Goal: Information Seeking & Learning: Learn about a topic

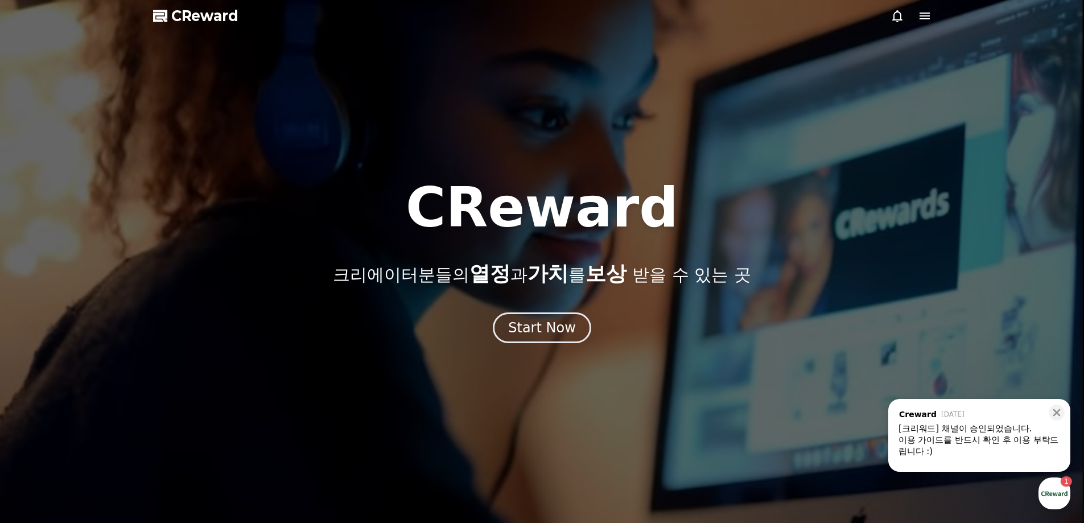
click at [971, 430] on div "[크리워드] 채널이 승인되었습니다." at bounding box center [979, 428] width 162 height 11
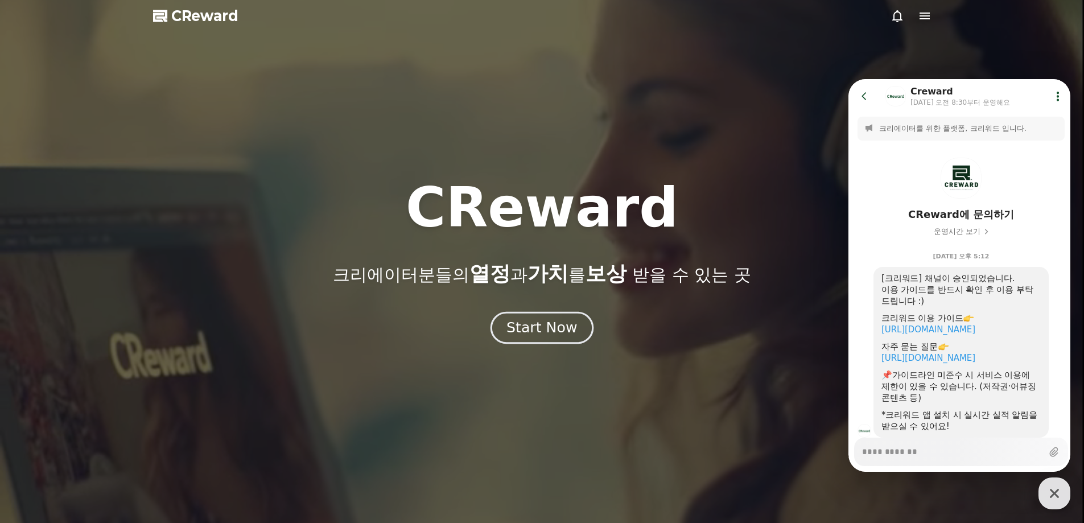
click at [566, 334] on div "Start Now" at bounding box center [541, 327] width 71 height 19
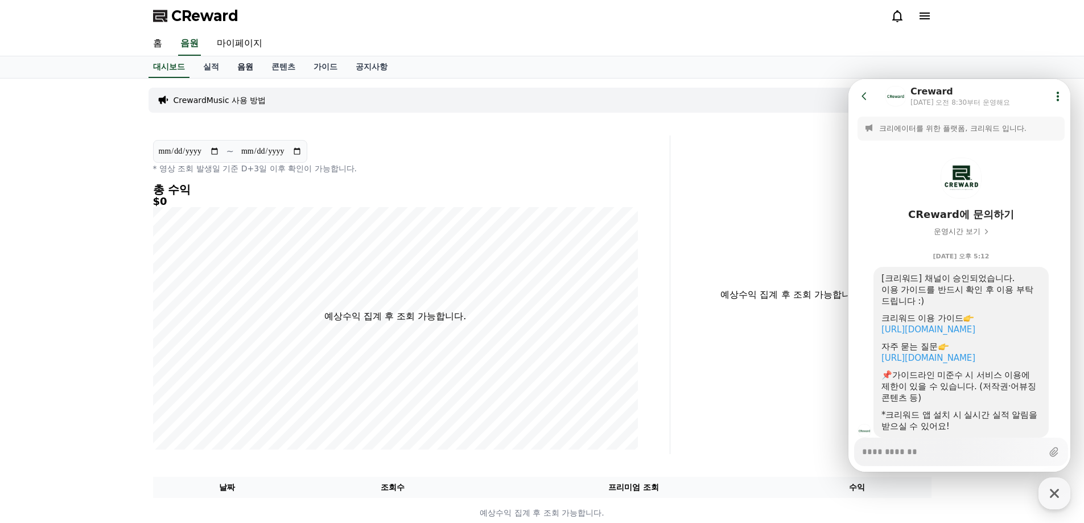
click at [233, 71] on link "음원" at bounding box center [245, 67] width 34 height 22
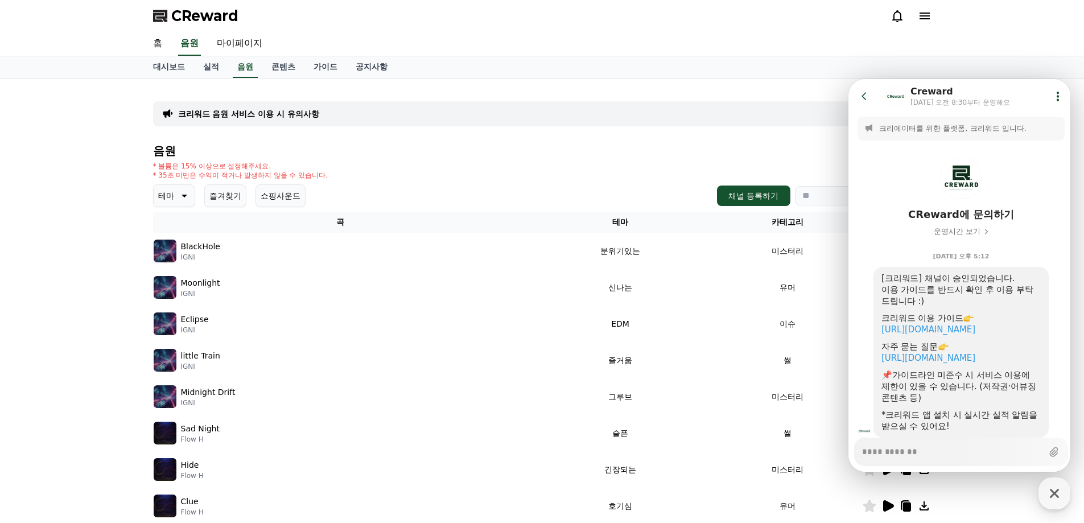
click at [1047, 97] on button "Show userchat action dialog" at bounding box center [1057, 96] width 20 height 20
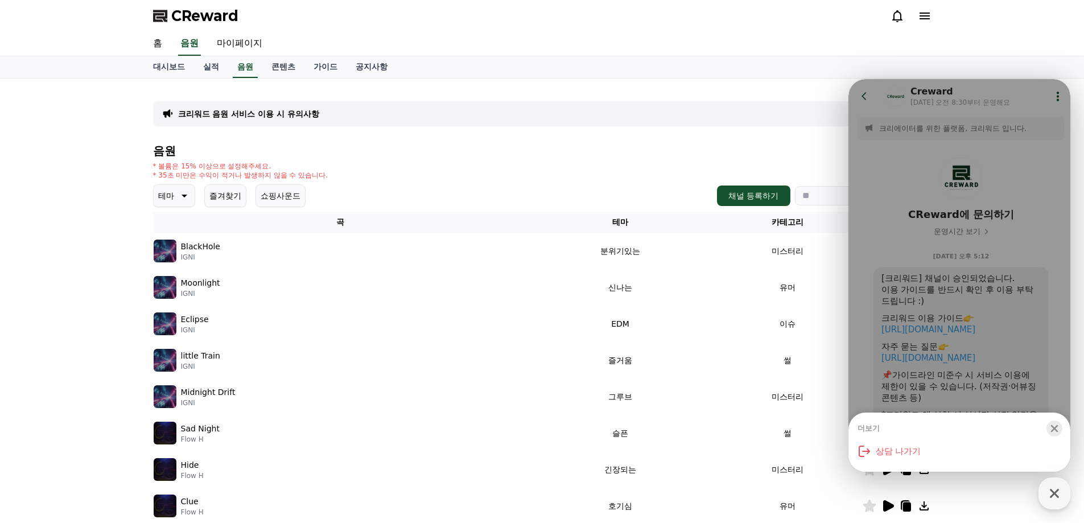
click at [1058, 429] on icon "button" at bounding box center [1053, 428] width 11 height 11
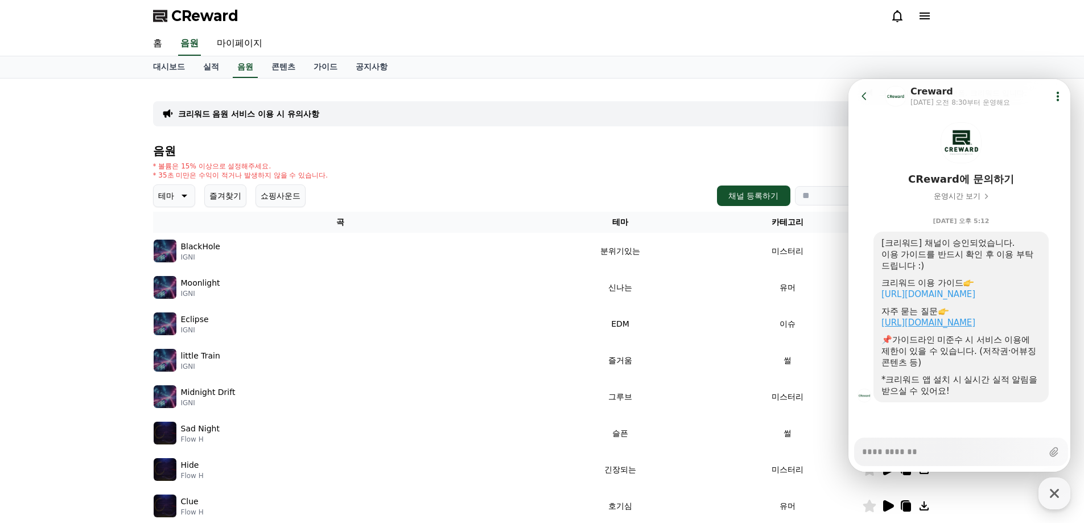
scroll to position [114, 0]
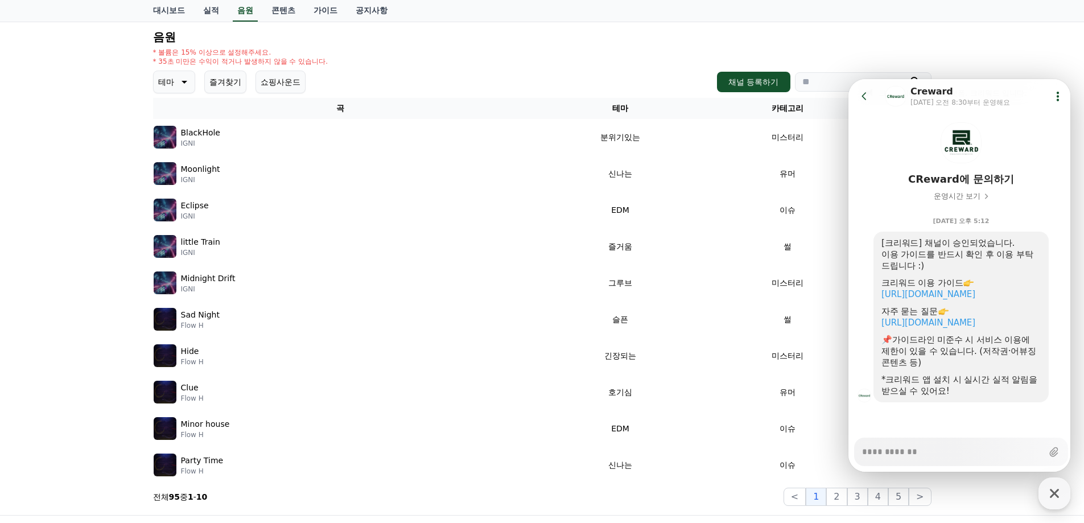
click at [14, 261] on div "크리워드 음원 서비스 이용 시 유의사항 음원 * 볼륨은 15% 이상으로 설정해주세요. * 35초 미만은 수익이 적거나 발생하지 않을 수 있습니…" at bounding box center [542, 240] width 1084 height 550
click at [913, 297] on link "[URL][DOMAIN_NAME]" at bounding box center [928, 294] width 94 height 10
type textarea "*"
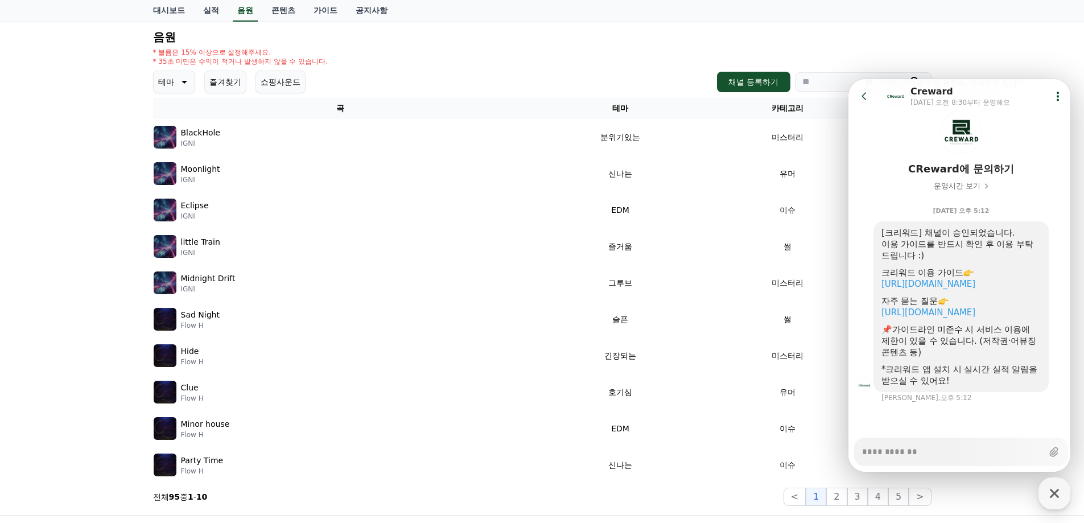
click at [863, 97] on icon at bounding box center [863, 95] width 5 height 7
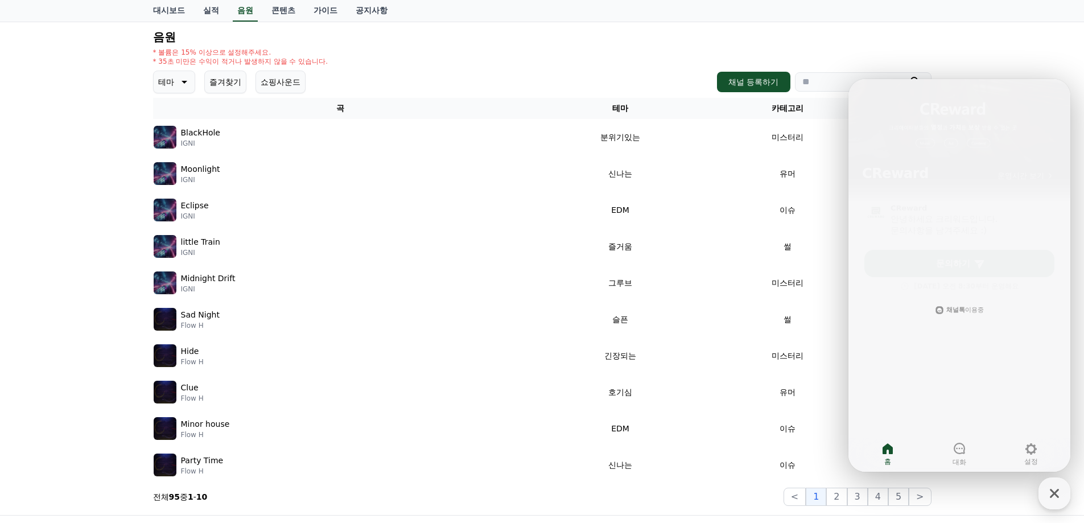
click at [208, 143] on p "IGNI" at bounding box center [200, 143] width 39 height 9
click at [200, 135] on p "BlackHole" at bounding box center [200, 133] width 39 height 12
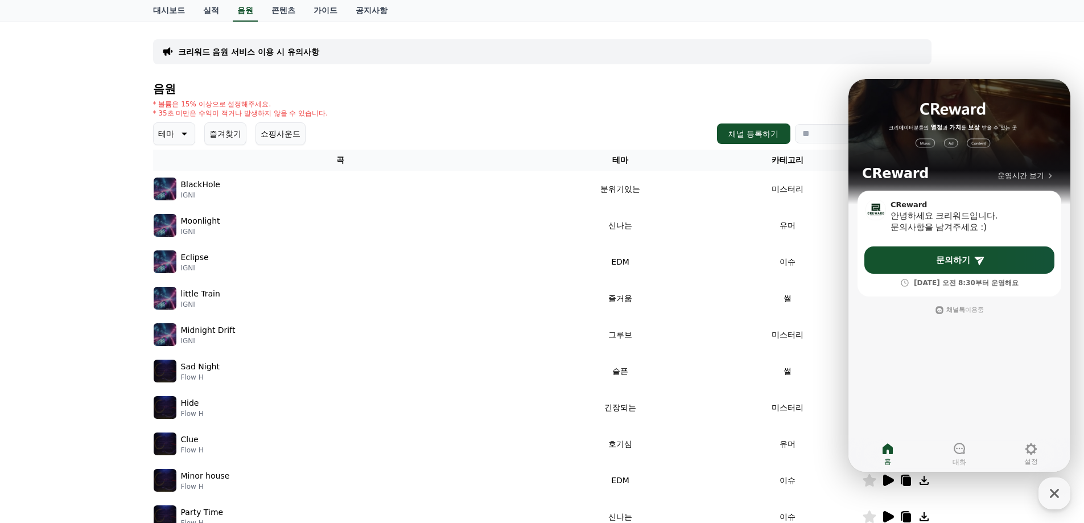
scroll to position [0, 0]
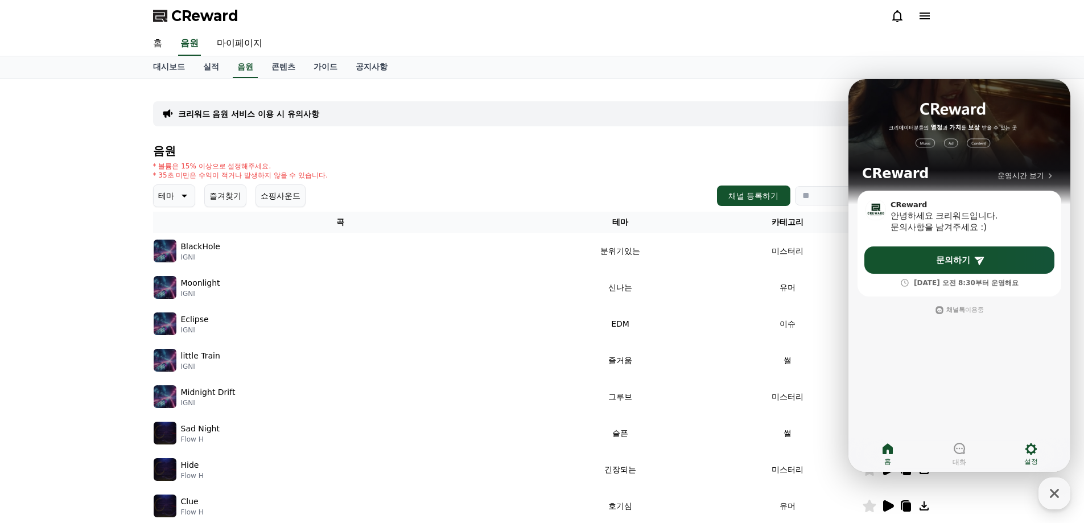
click at [1031, 454] on icon at bounding box center [1030, 448] width 11 height 11
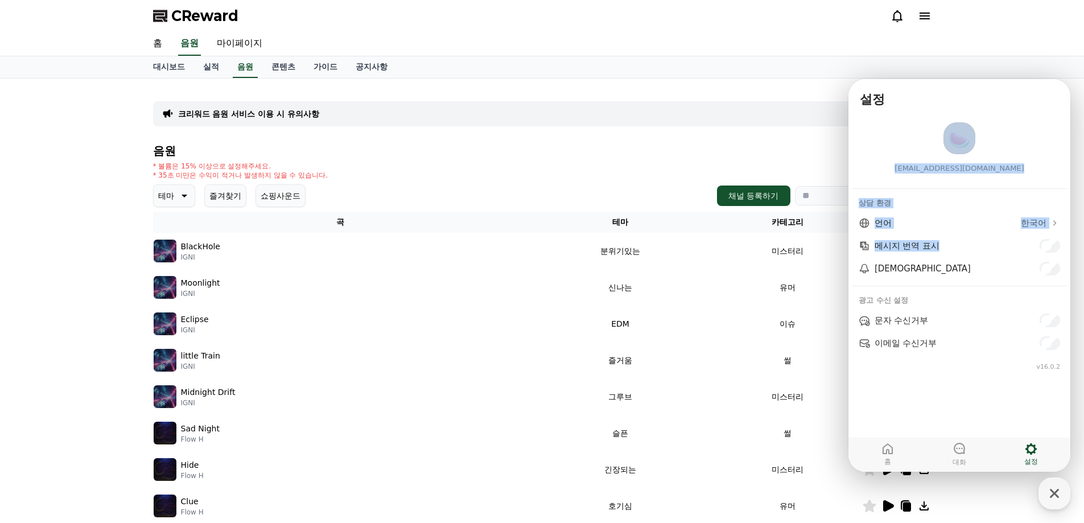
drag, startPoint x: 945, startPoint y: 90, endPoint x: 982, endPoint y: 328, distance: 240.7
click at [978, 299] on div "설정 [EMAIL_ADDRESS][DOMAIN_NAME] 상담 환경 언어 한국어 메시지 번역 표시 알림음 광고 수신 설정 문자 수신거부 이메일…" at bounding box center [959, 275] width 222 height 392
click at [904, 460] on link "홈" at bounding box center [887, 454] width 72 height 28
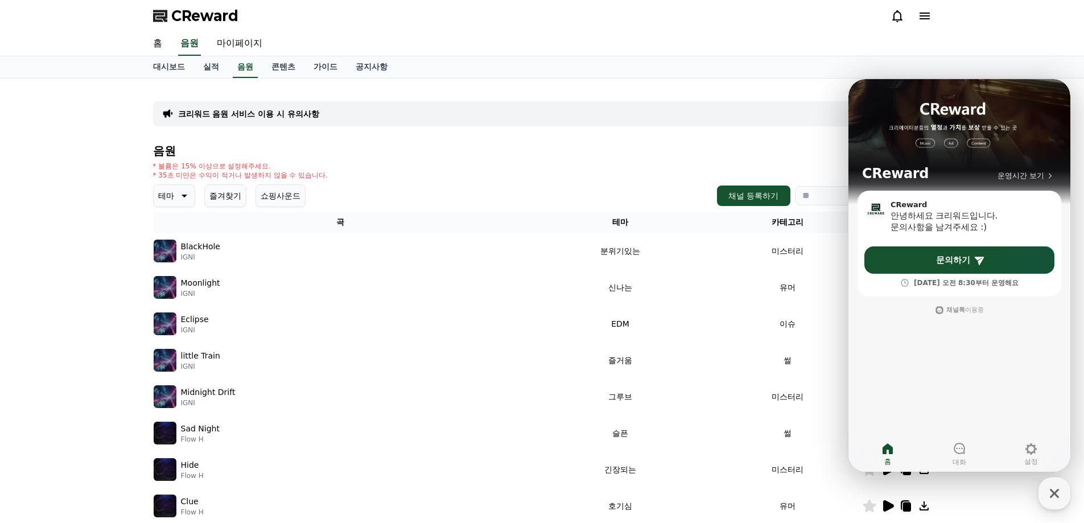
click at [1034, 487] on div "크리워드 음원 서비스 이용 시 유의사항 음원 * 볼륨은 15% 이상으로 설정해주세요. * 35초 미만은 수익이 적거나 발생하지 않을 수 있습니…" at bounding box center [542, 353] width 1084 height 550
click at [1046, 493] on icon "button" at bounding box center [1054, 493] width 20 height 20
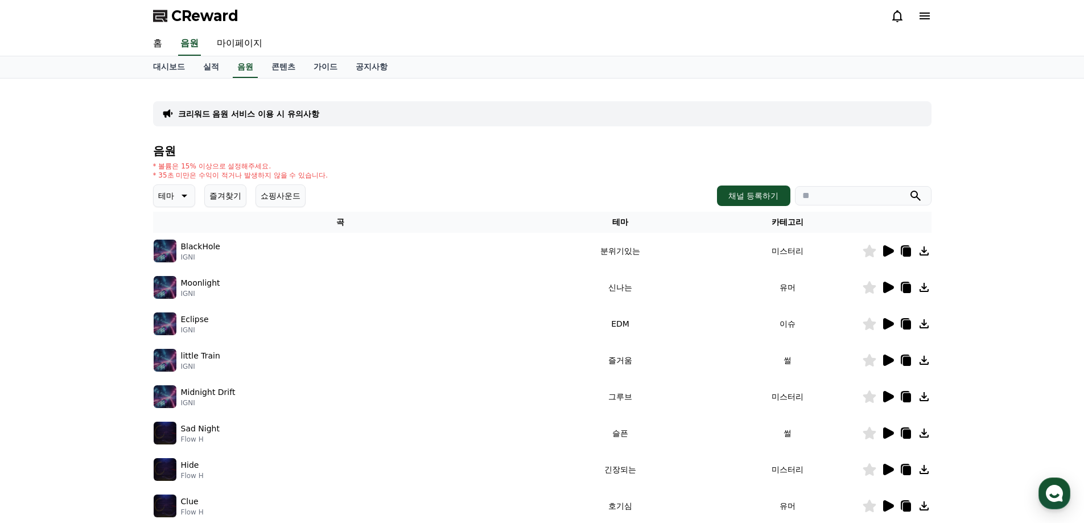
click at [890, 256] on icon at bounding box center [887, 251] width 14 height 14
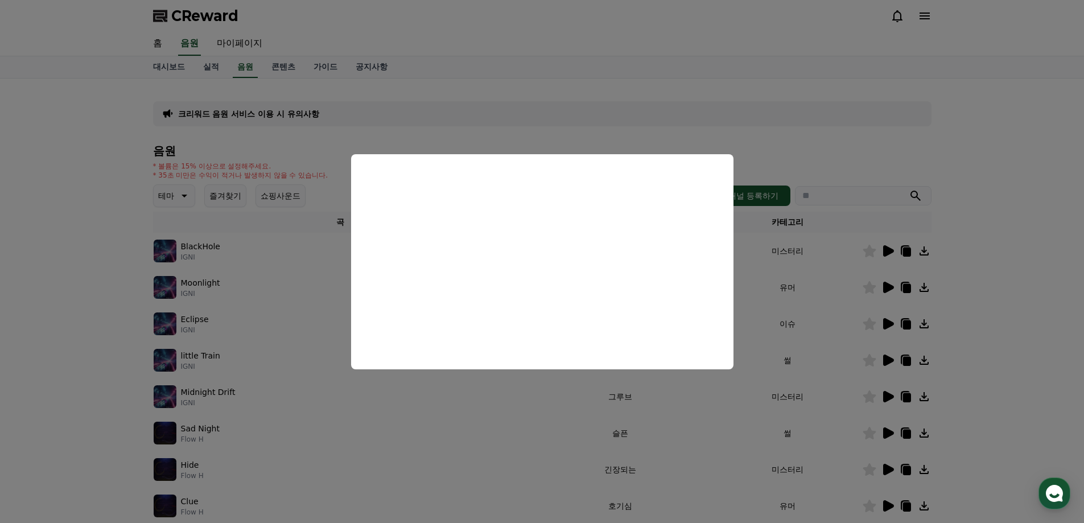
scroll to position [57, 0]
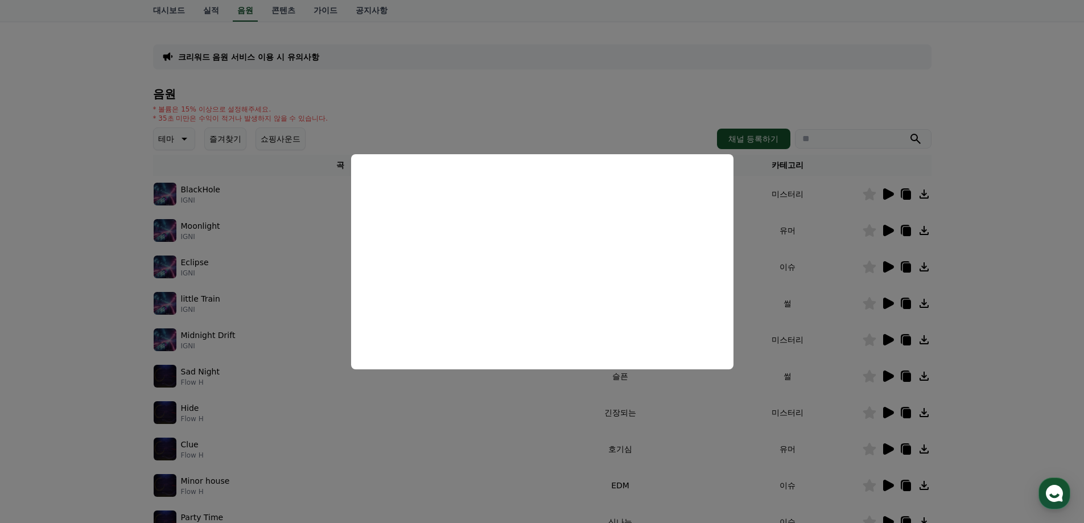
click at [1043, 276] on button "close modal" at bounding box center [542, 261] width 1084 height 523
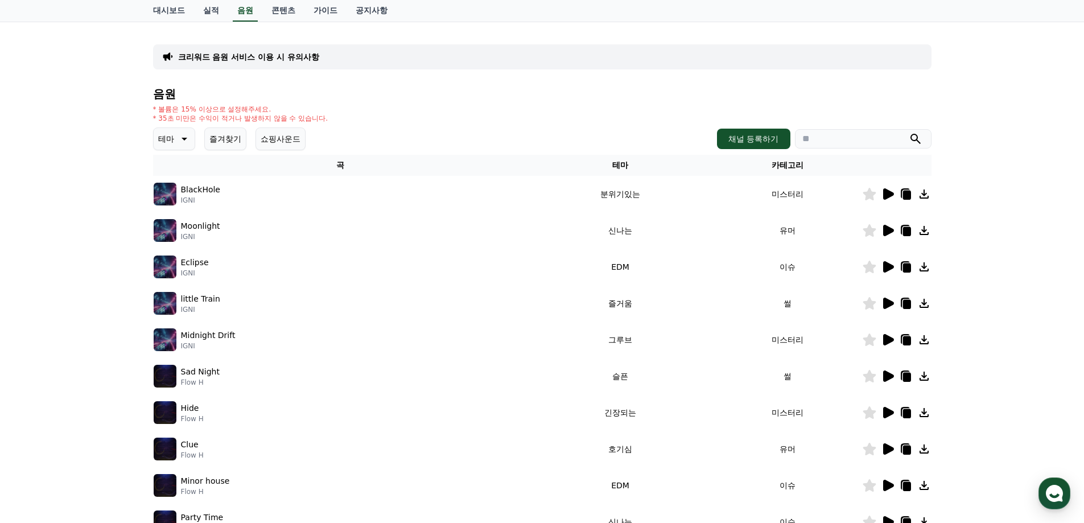
click at [892, 233] on icon at bounding box center [887, 231] width 14 height 14
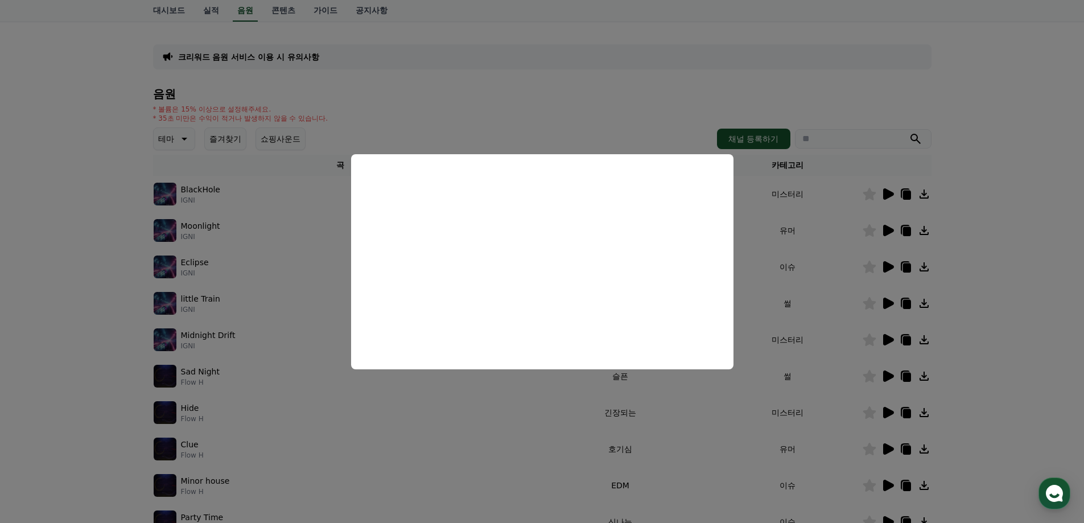
click at [963, 262] on button "close modal" at bounding box center [542, 261] width 1084 height 523
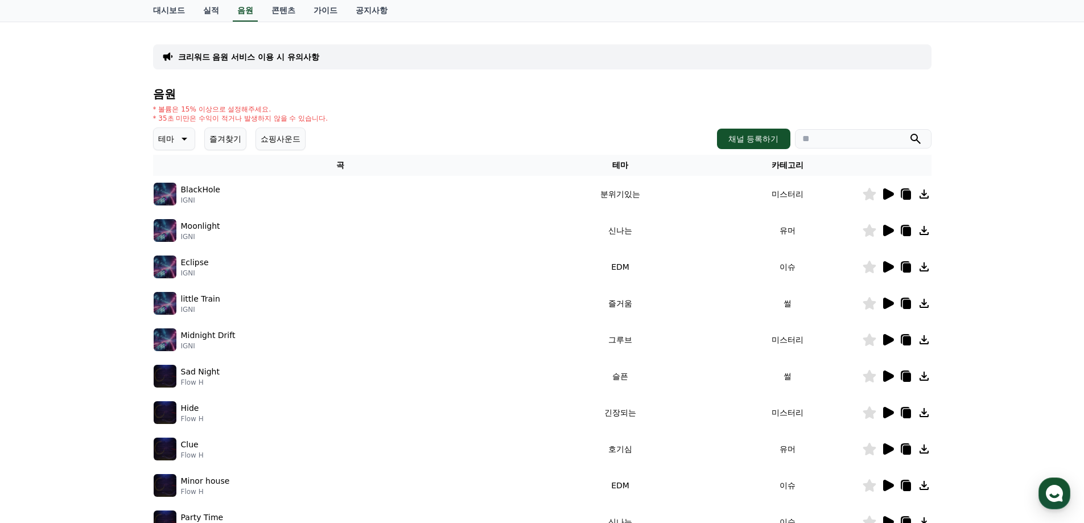
click at [889, 269] on icon at bounding box center [888, 266] width 11 height 11
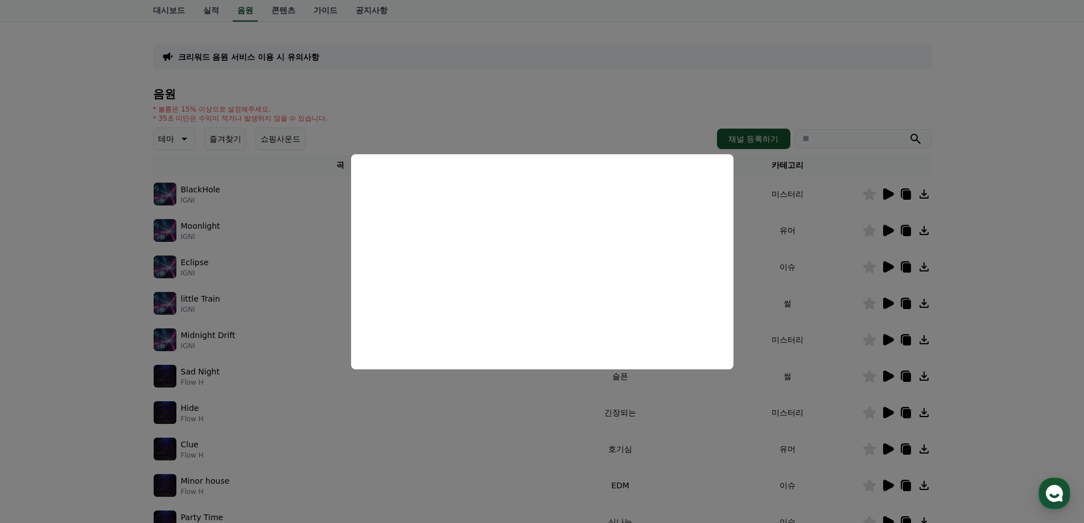
click at [1026, 277] on button "close modal" at bounding box center [542, 261] width 1084 height 523
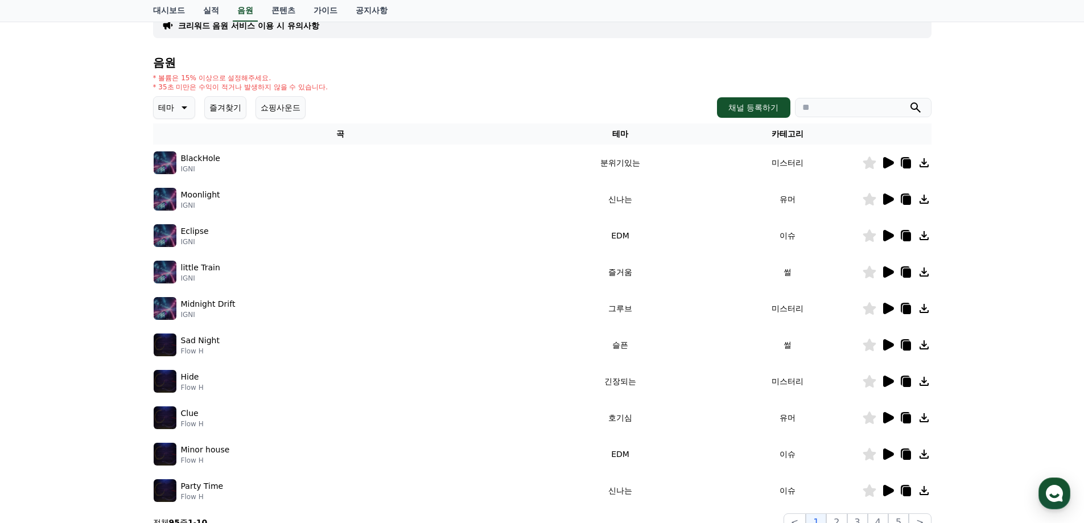
scroll to position [114, 0]
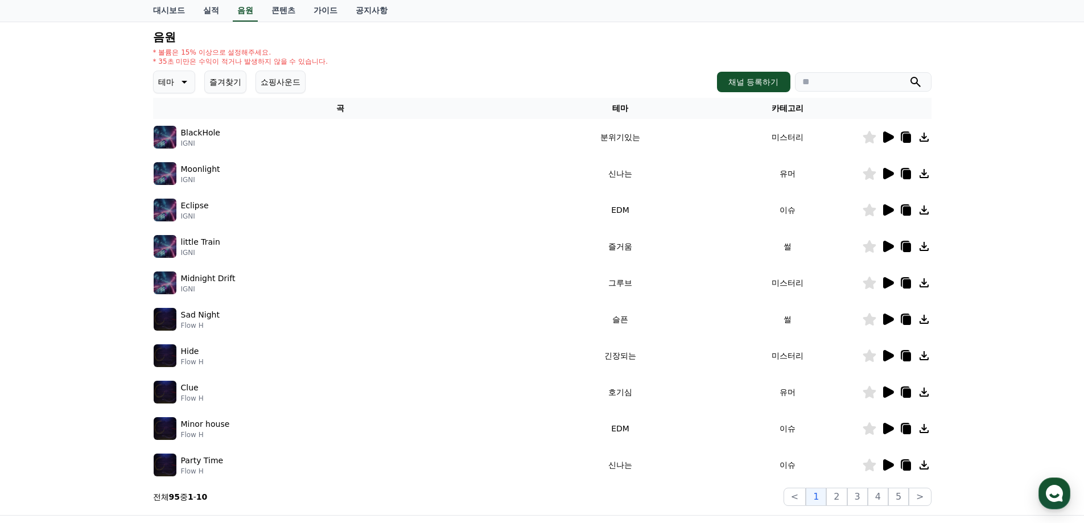
click at [886, 251] on icon at bounding box center [888, 246] width 11 height 11
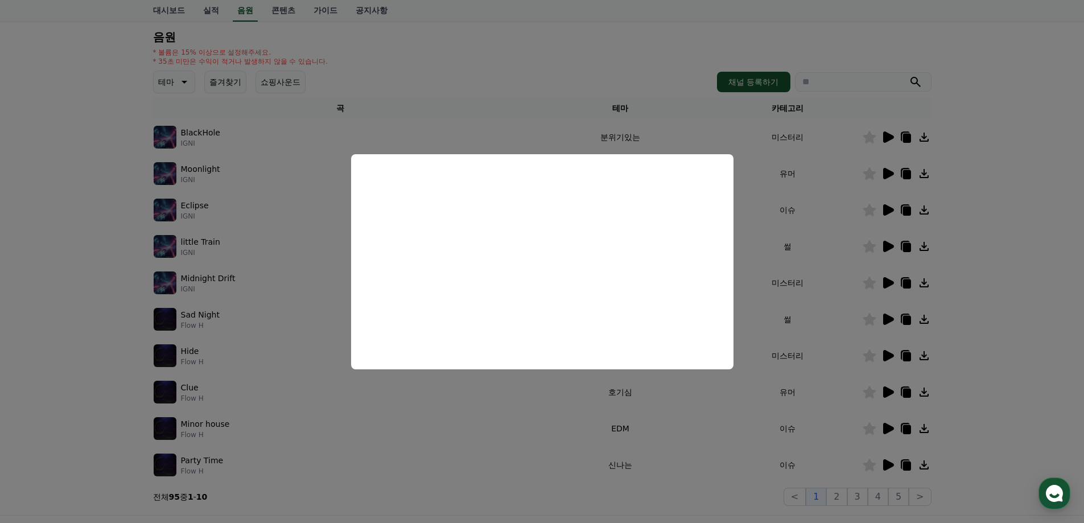
click at [1007, 251] on button "close modal" at bounding box center [542, 261] width 1084 height 523
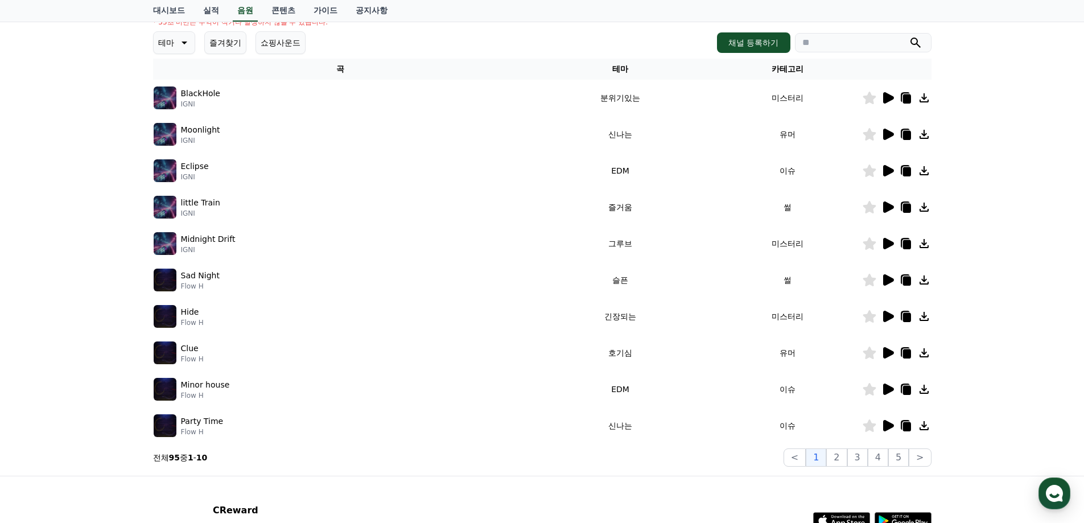
scroll to position [171, 0]
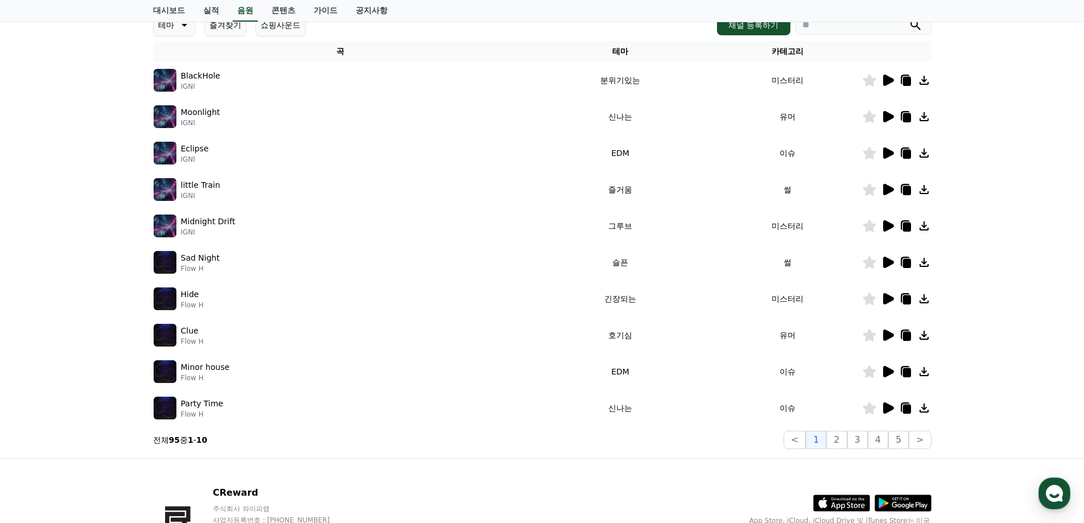
click at [883, 337] on icon at bounding box center [888, 334] width 11 height 11
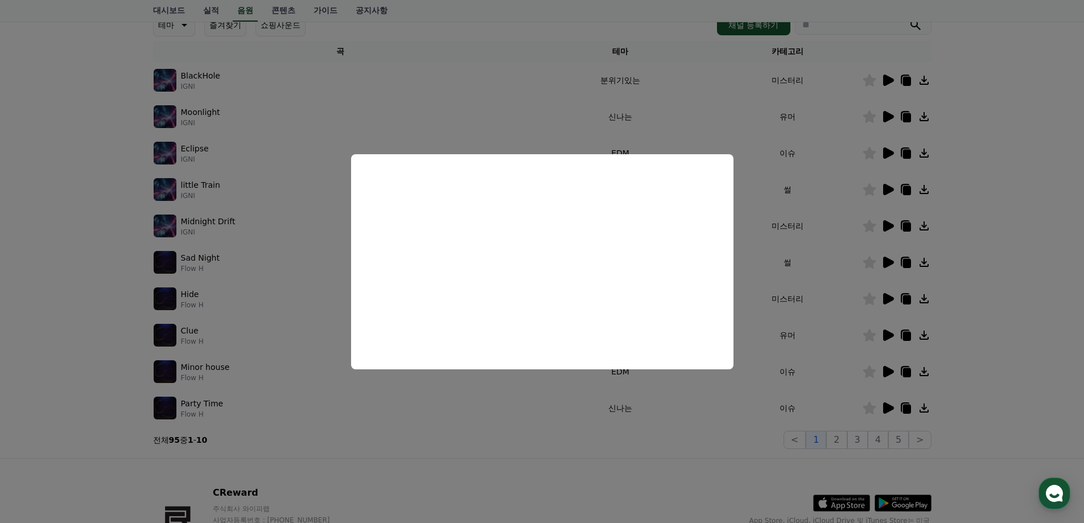
click at [1003, 277] on button "close modal" at bounding box center [542, 261] width 1084 height 523
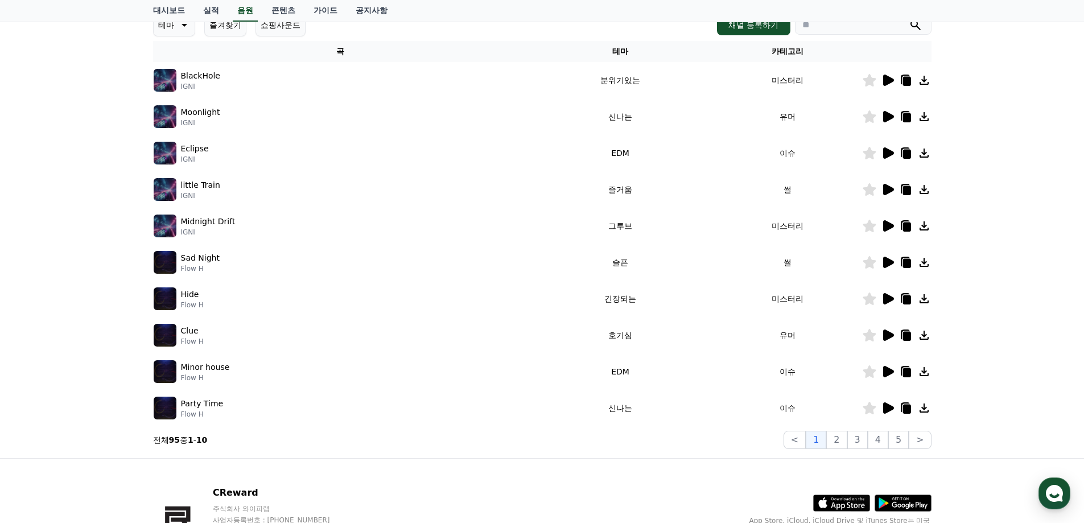
click at [884, 376] on icon at bounding box center [888, 371] width 11 height 11
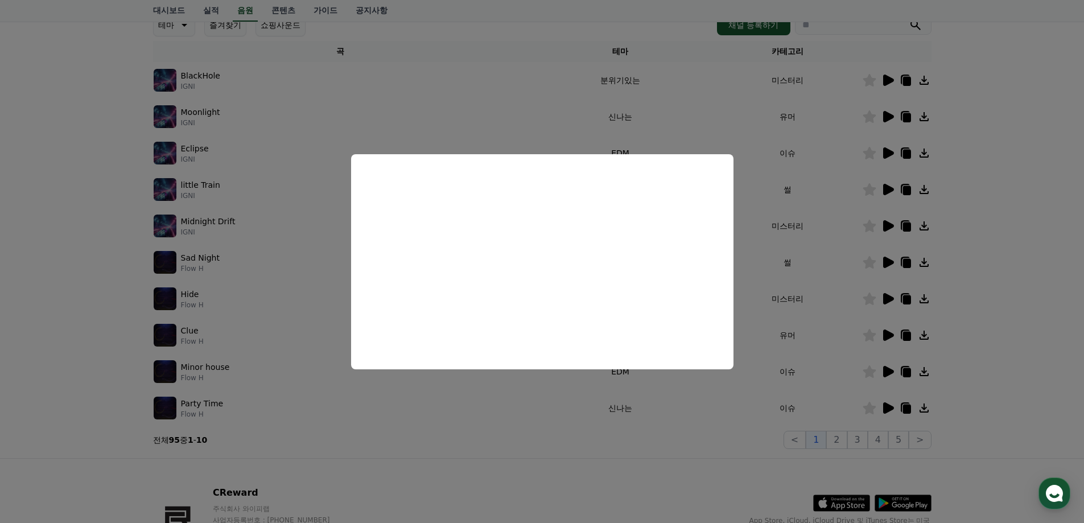
scroll to position [191, 0]
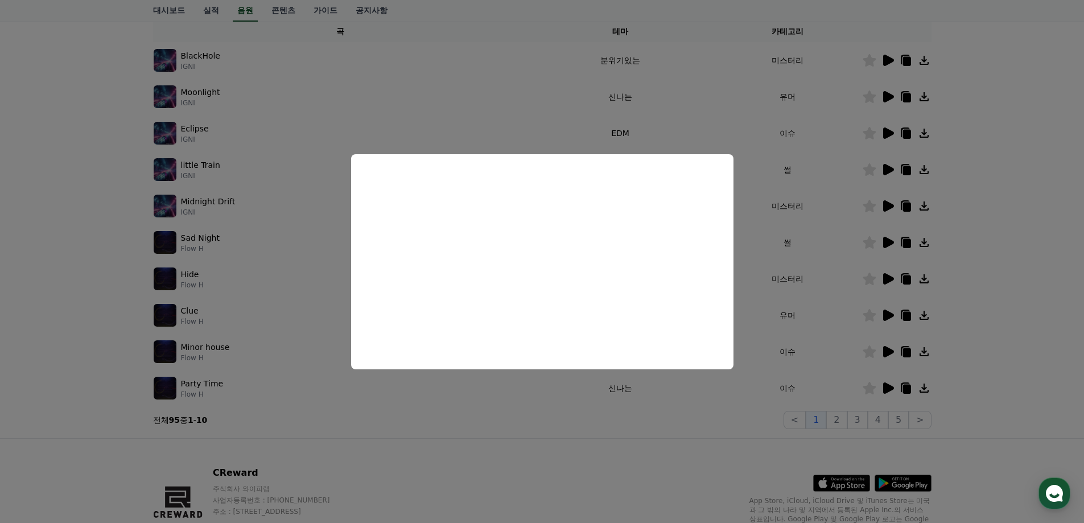
click at [1033, 292] on button "close modal" at bounding box center [542, 261] width 1084 height 523
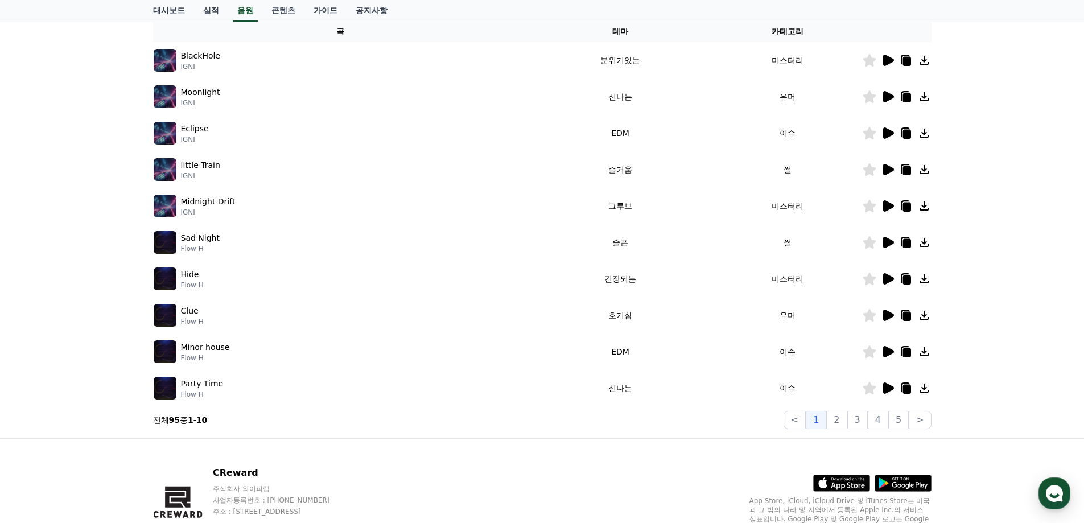
click at [883, 387] on icon at bounding box center [888, 387] width 11 height 11
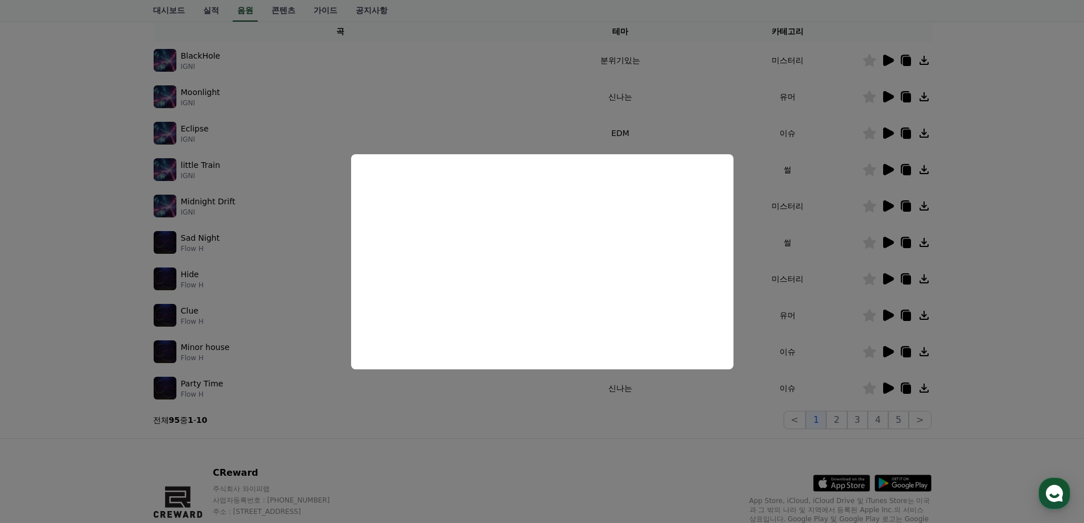
click at [937, 299] on button "close modal" at bounding box center [542, 261] width 1084 height 523
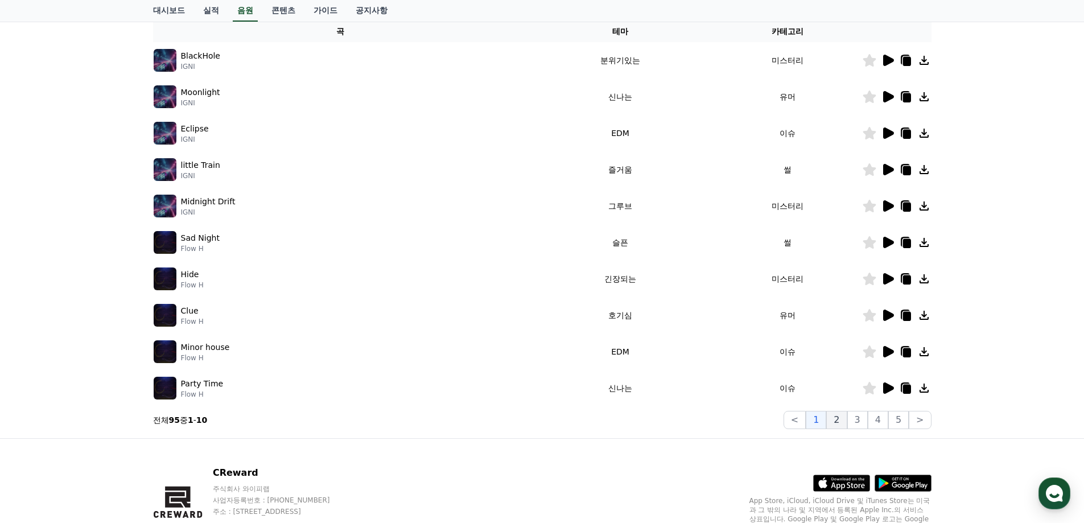
click at [837, 424] on button "2" at bounding box center [836, 420] width 20 height 18
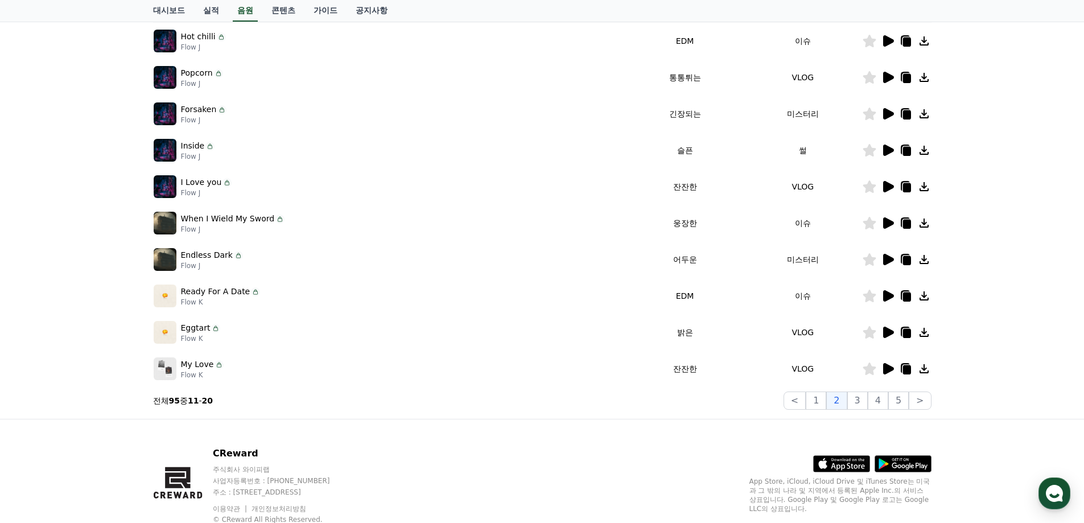
scroll to position [191, 0]
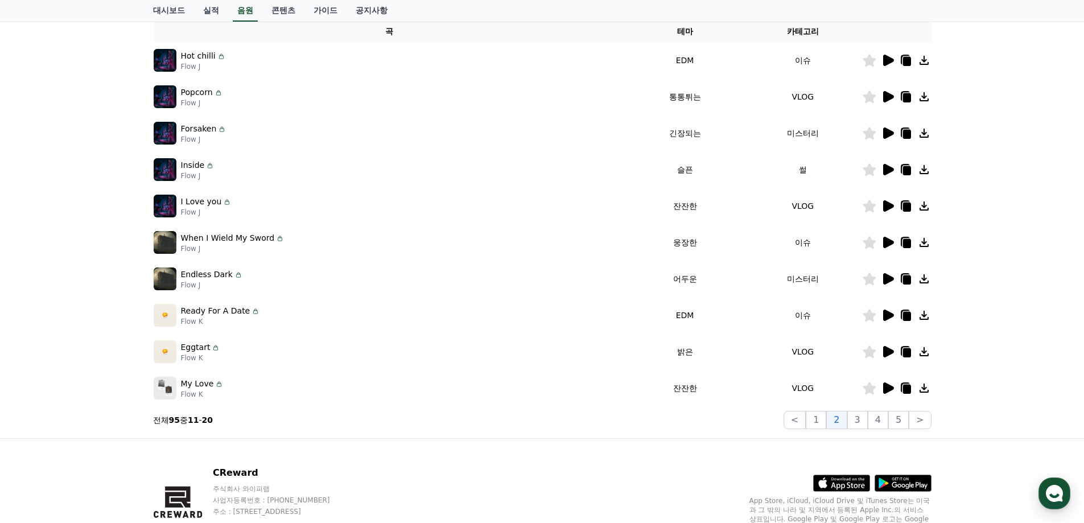
click at [886, 314] on icon at bounding box center [888, 314] width 11 height 11
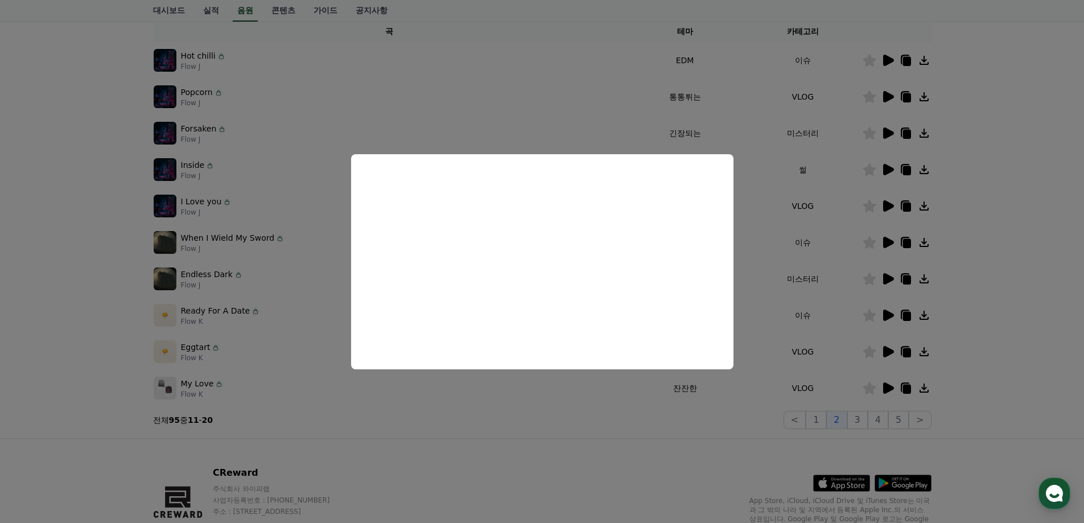
click at [614, 407] on button "close modal" at bounding box center [542, 261] width 1084 height 523
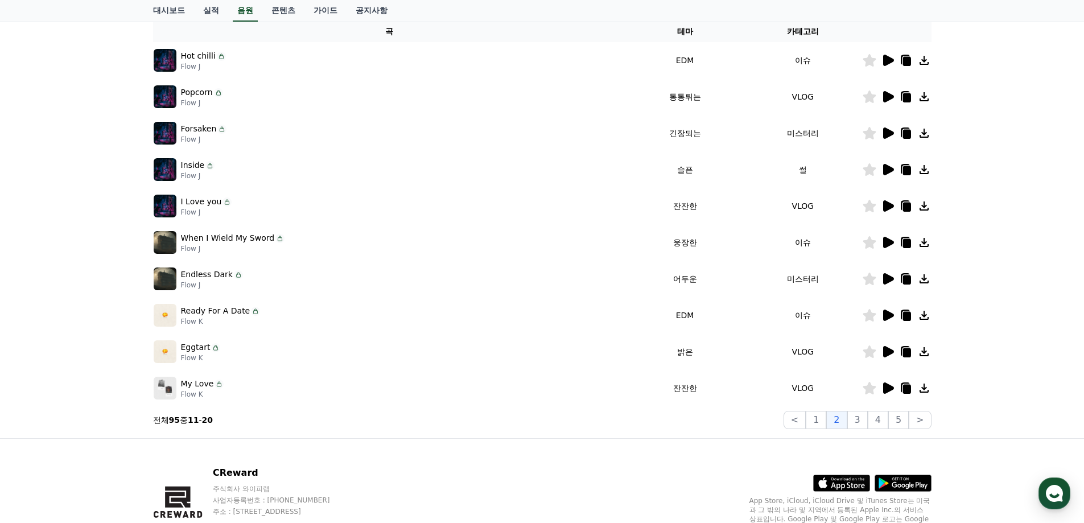
click at [884, 392] on icon at bounding box center [888, 387] width 11 height 11
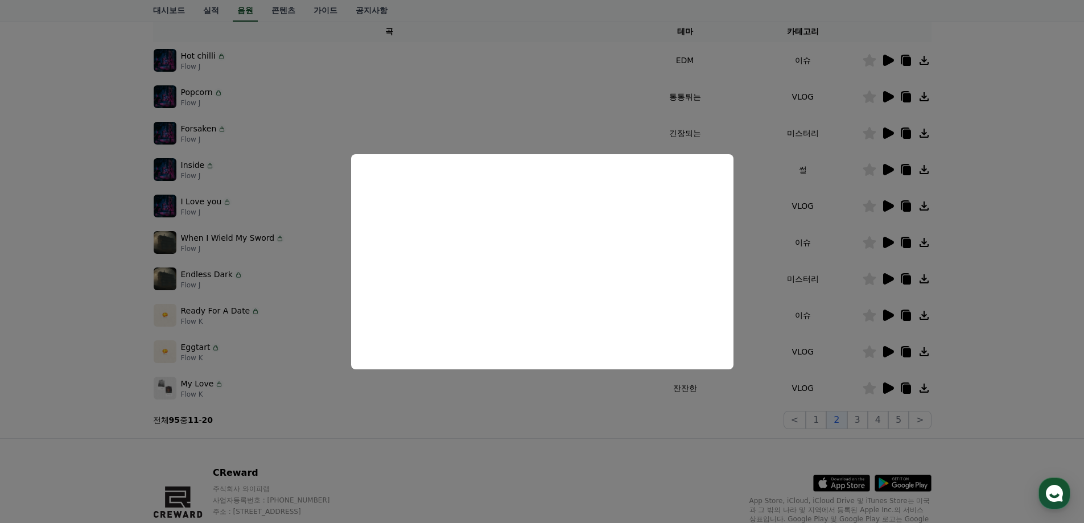
click at [494, 406] on button "close modal" at bounding box center [542, 261] width 1084 height 523
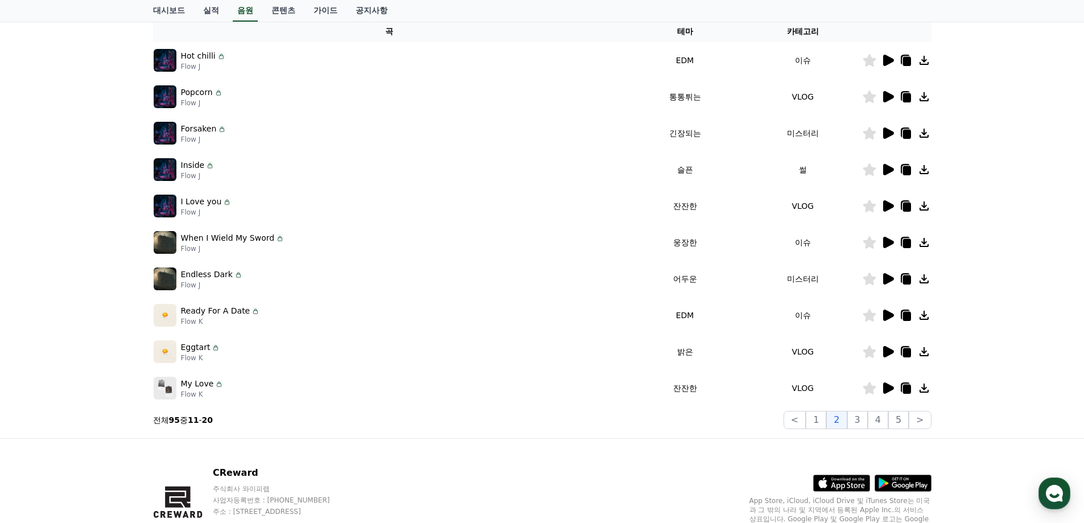
click at [891, 352] on icon at bounding box center [888, 351] width 11 height 11
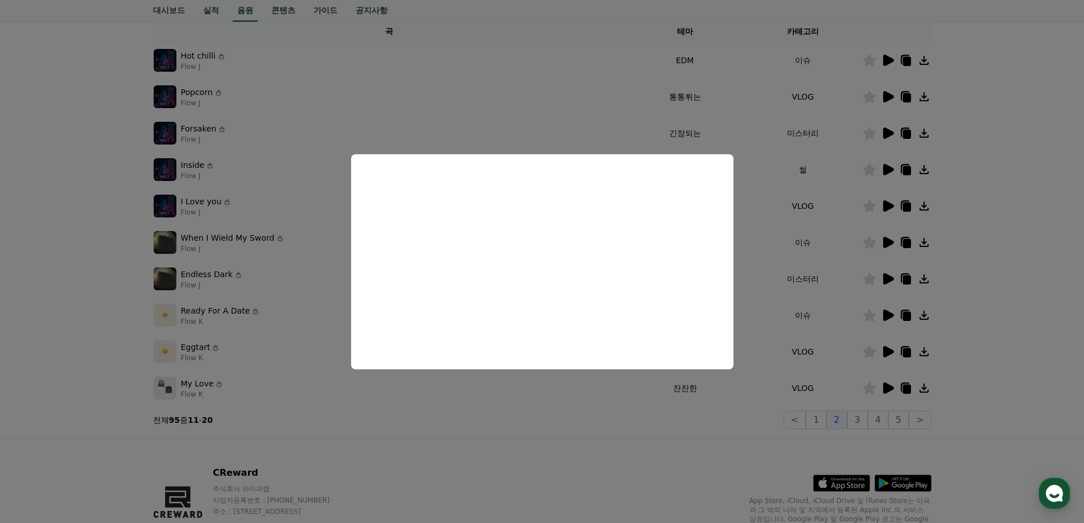
click at [246, 316] on button "close modal" at bounding box center [542, 261] width 1084 height 523
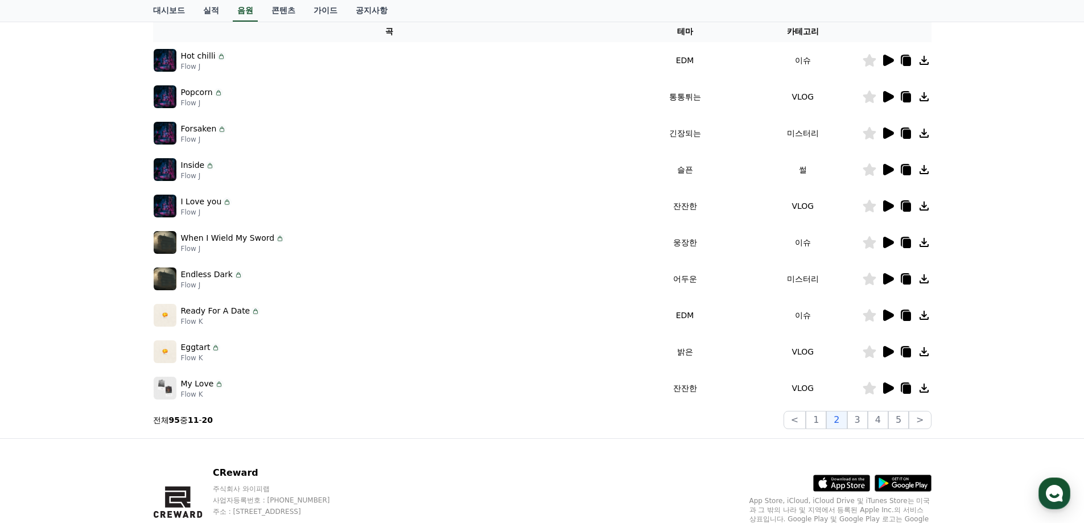
click at [887, 320] on icon at bounding box center [887, 315] width 14 height 14
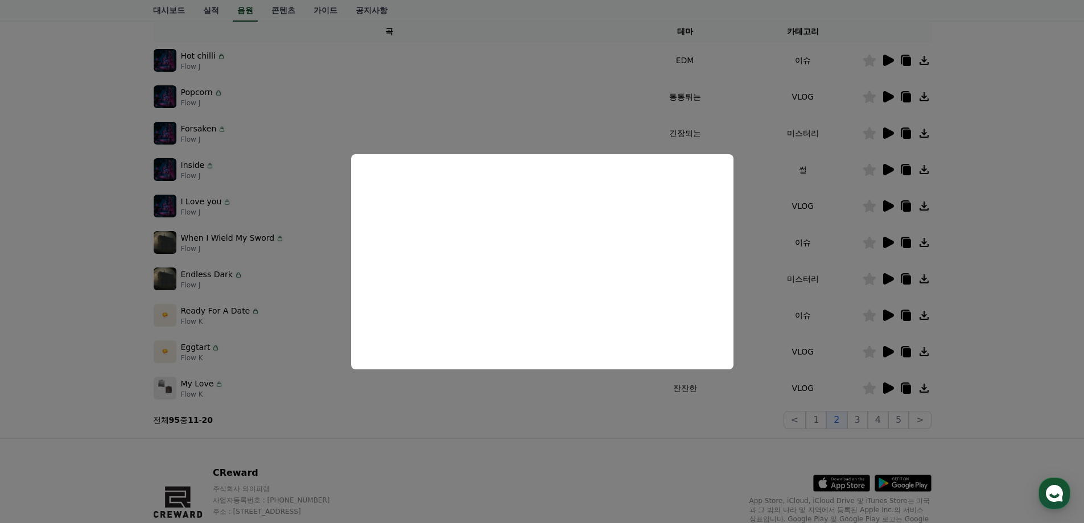
click at [639, 445] on button "close modal" at bounding box center [542, 261] width 1084 height 523
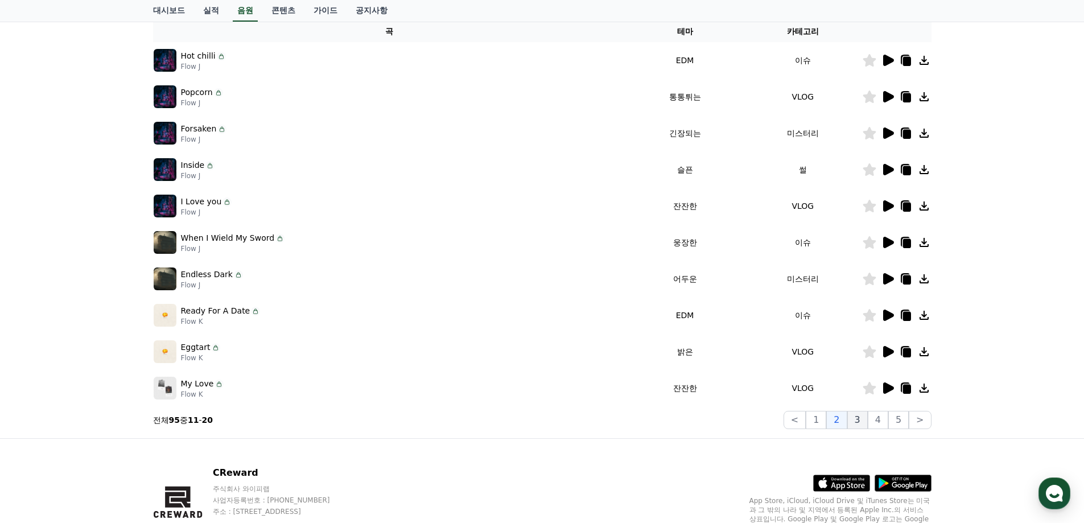
click at [855, 423] on button "3" at bounding box center [857, 420] width 20 height 18
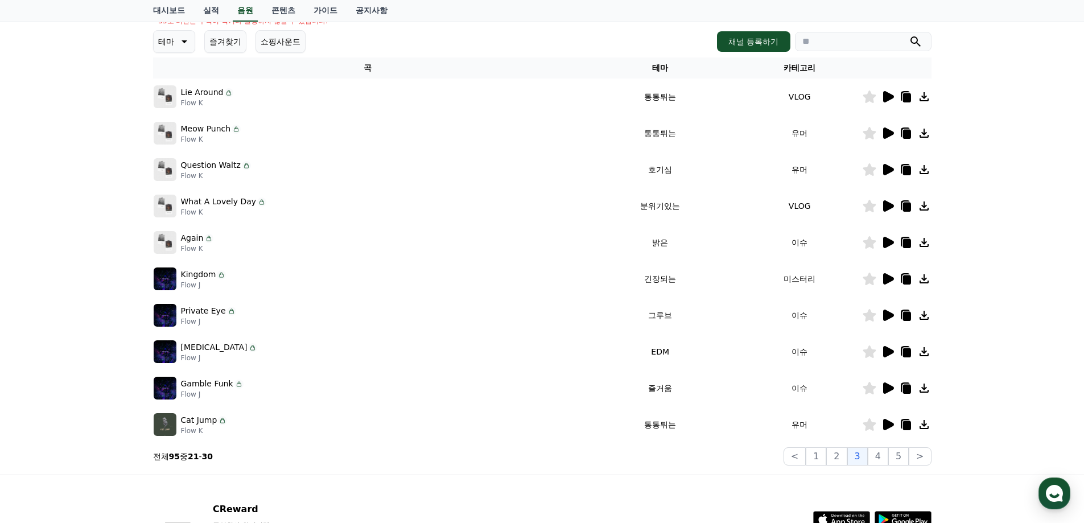
scroll to position [134, 0]
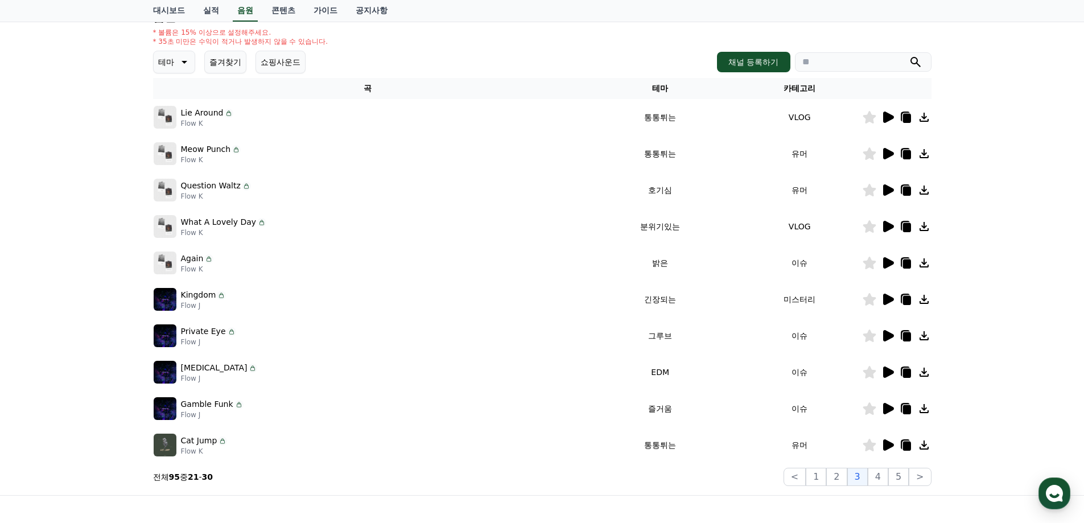
click at [173, 61] on p "테마" at bounding box center [166, 62] width 16 height 16
click at [51, 160] on div "크리워드 음원 서비스 이용 시 유의사항 음원 * 볼륨은 15% 이상으로 설정해주세요. * 35초 미만은 수익이 적거나 발생하지 않을 수 있습니…" at bounding box center [542, 220] width 1084 height 550
click at [23, 216] on div "크리워드 음원 서비스 이용 시 유의사항 음원 * 볼륨은 15% 이상으로 설정해주세요. * 35초 미만은 수익이 적거나 발생하지 않을 수 있습니…" at bounding box center [542, 220] width 1084 height 550
click at [889, 265] on icon at bounding box center [888, 262] width 11 height 11
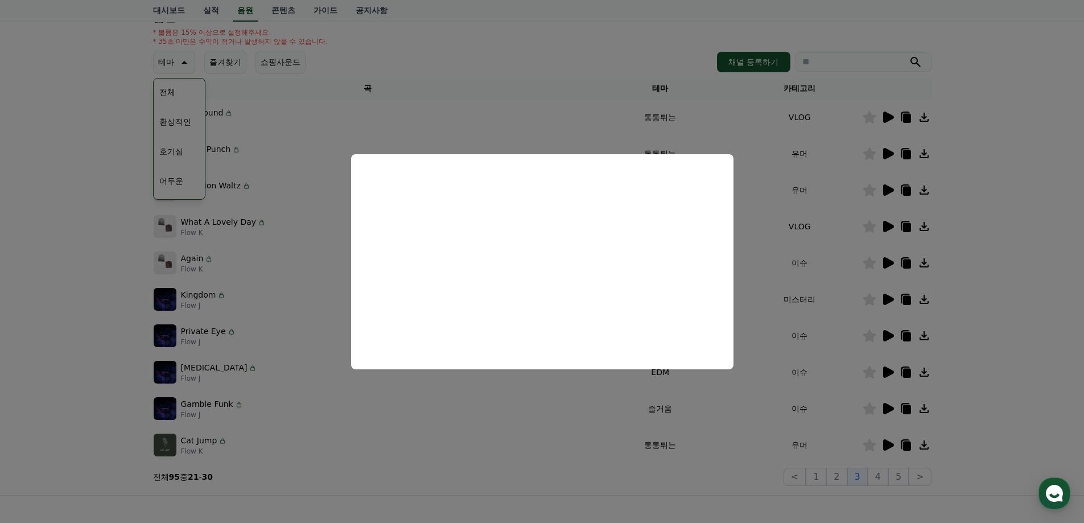
click at [20, 277] on button "close modal" at bounding box center [542, 261] width 1084 height 523
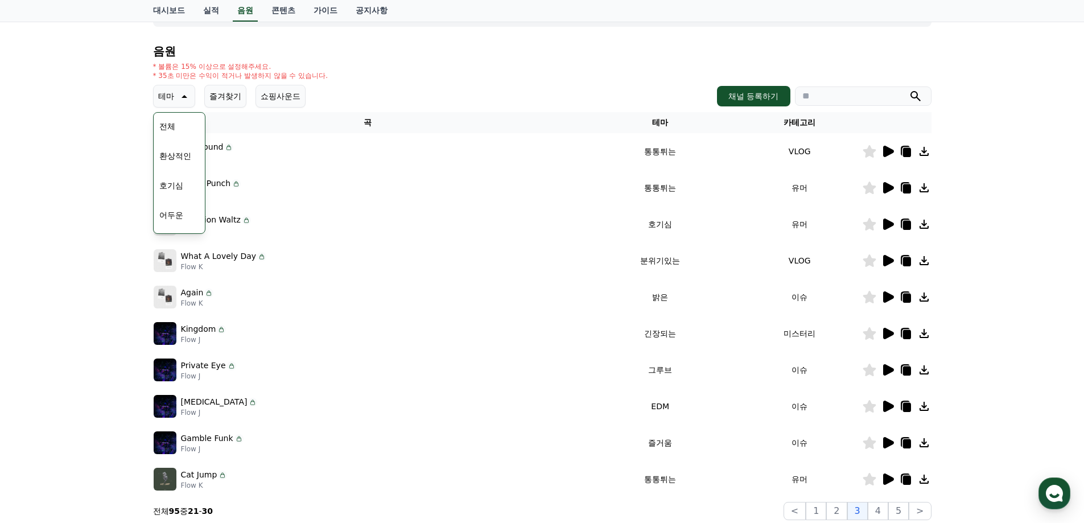
scroll to position [77, 0]
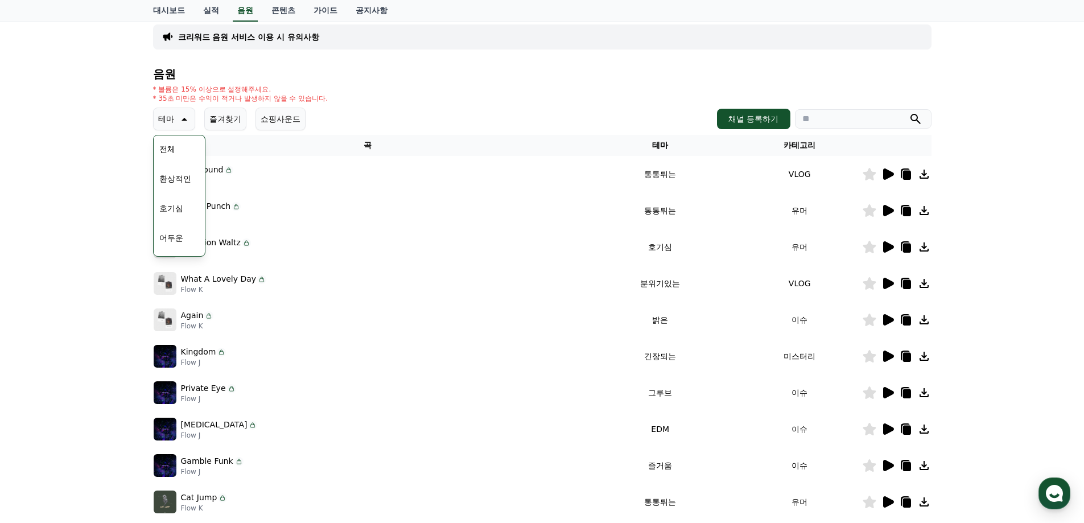
click at [282, 118] on button "쇼핑사운드" at bounding box center [280, 118] width 50 height 23
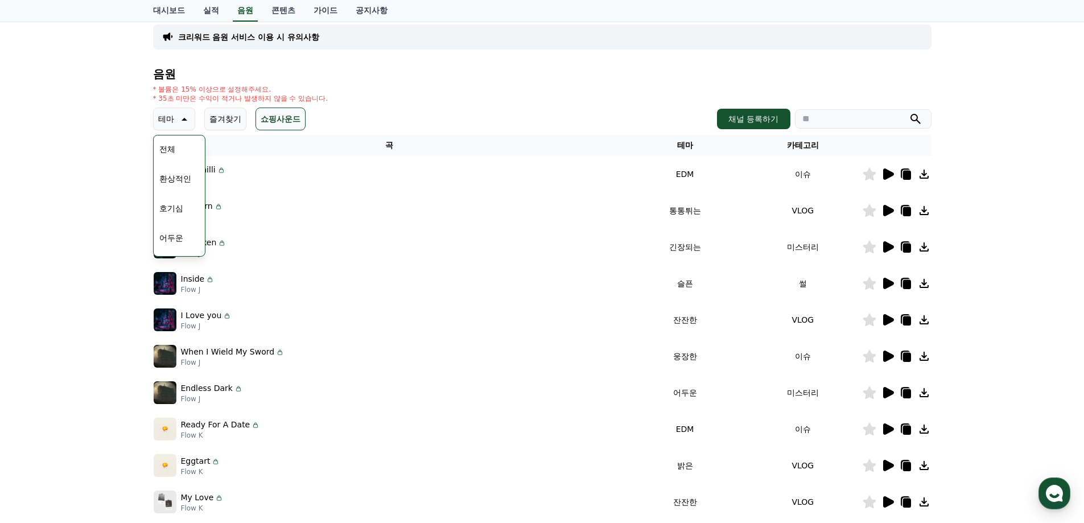
click at [27, 208] on div "크리워드 음원 서비스 이용 시 유의사항 음원 * 볼륨은 15% 이상으로 설정해주세요. * 35초 미만은 수익이 적거나 발생하지 않을 수 있습니…" at bounding box center [542, 277] width 1084 height 550
click at [28, 209] on div "크리워드 음원 서비스 이용 시 유의사항 음원 * 볼륨은 15% 이상으로 설정해주세요. * 35초 미만은 수익이 적거나 발생하지 않을 수 있습니…" at bounding box center [542, 277] width 1084 height 550
click at [177, 121] on icon at bounding box center [183, 119] width 14 height 14
click at [271, 119] on button "쇼핑사운드" at bounding box center [280, 118] width 50 height 23
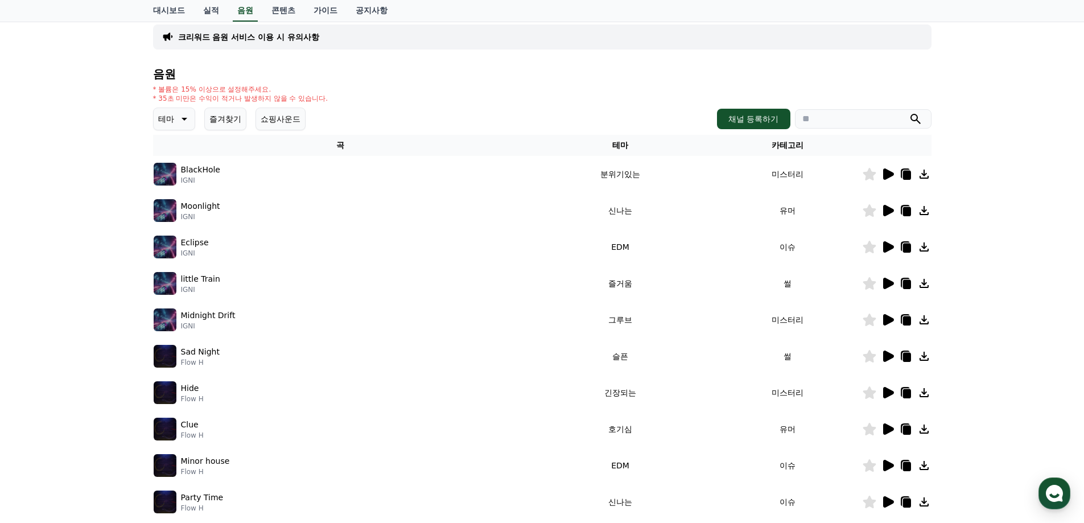
click at [445, 140] on th "곡" at bounding box center [340, 145] width 375 height 21
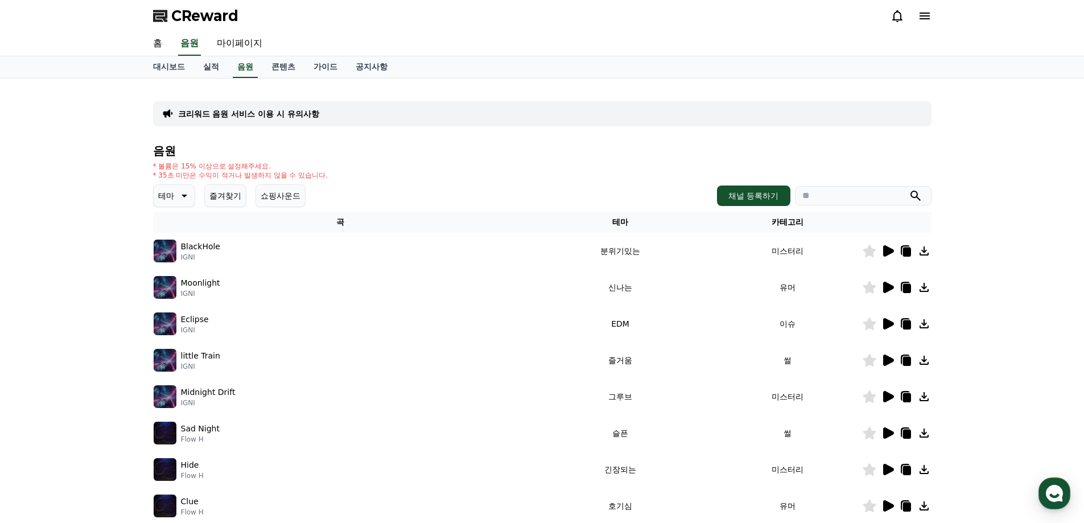
click at [94, 144] on div "크리워드 음원 서비스 이용 시 유의사항 음원 * 볼륨은 15% 이상으로 설정해주세요. * 35초 미만은 수익이 적거나 발생하지 않을 수 있습니…" at bounding box center [542, 353] width 1084 height 550
click at [826, 203] on input "search" at bounding box center [863, 195] width 137 height 19
type input "*"
type input "***"
click at [275, 69] on link "콘텐츠" at bounding box center [283, 67] width 42 height 22
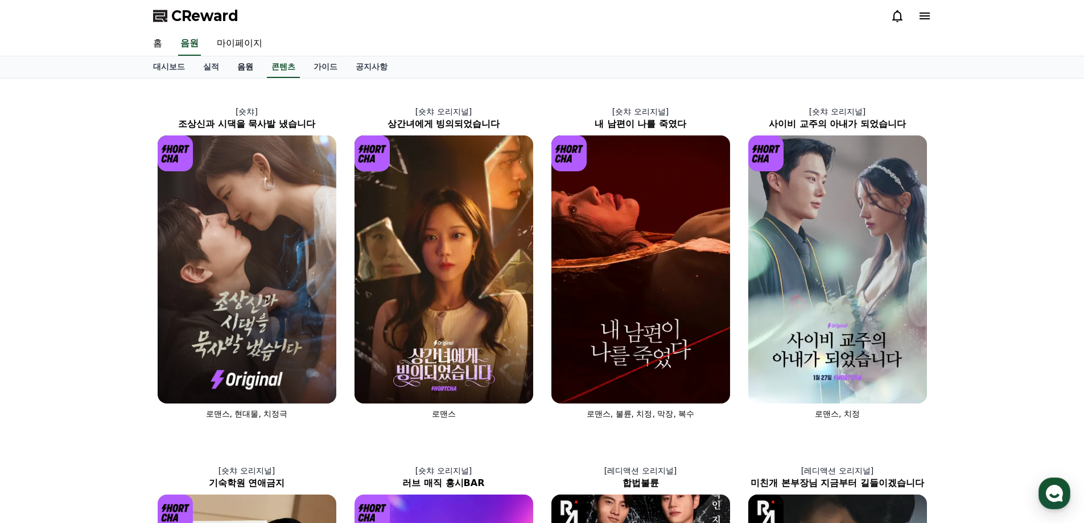
click at [250, 65] on link "음원" at bounding box center [245, 67] width 34 height 22
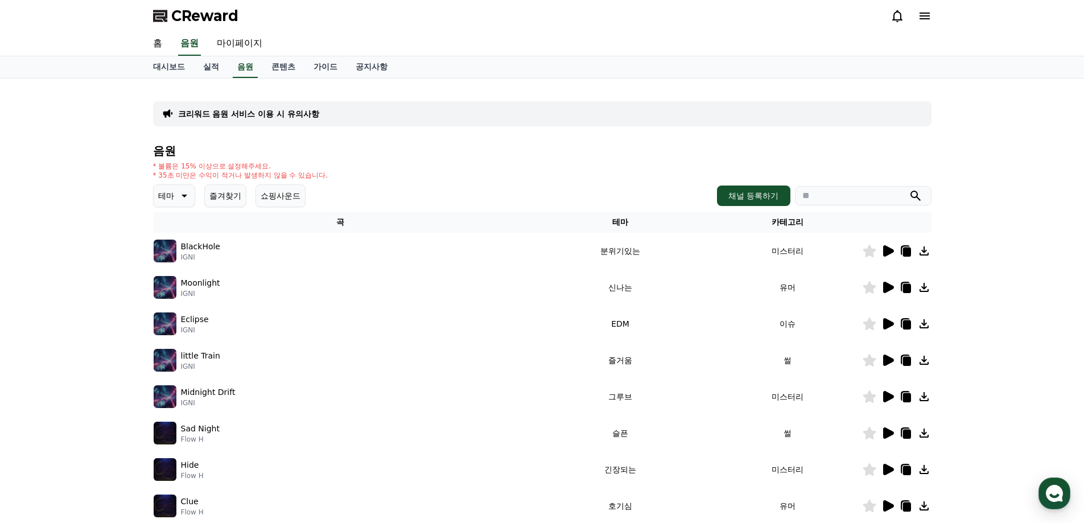
click at [163, 193] on p "테마" at bounding box center [166, 196] width 16 height 16
click at [176, 261] on button "잔잔한" at bounding box center [171, 257] width 33 height 25
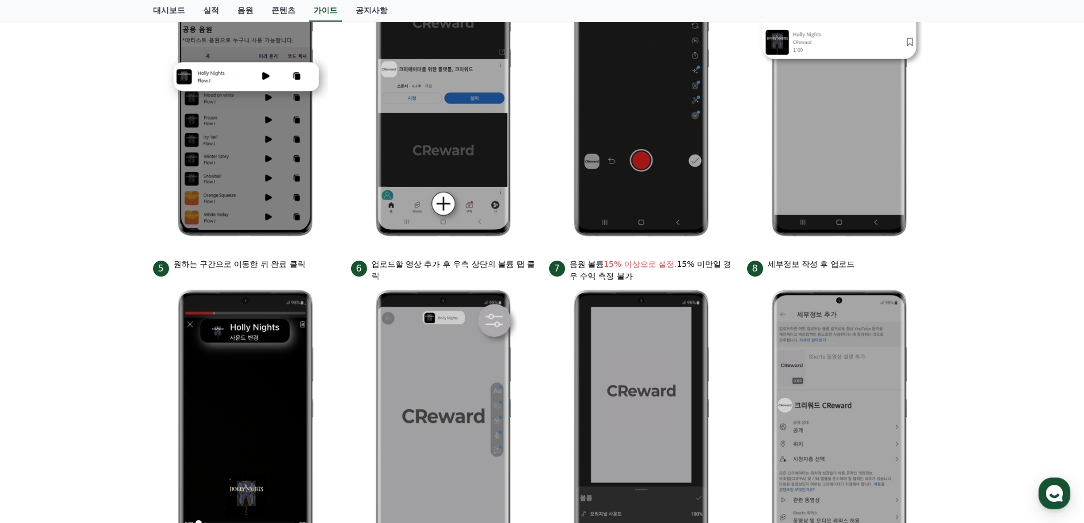
scroll to position [398, 0]
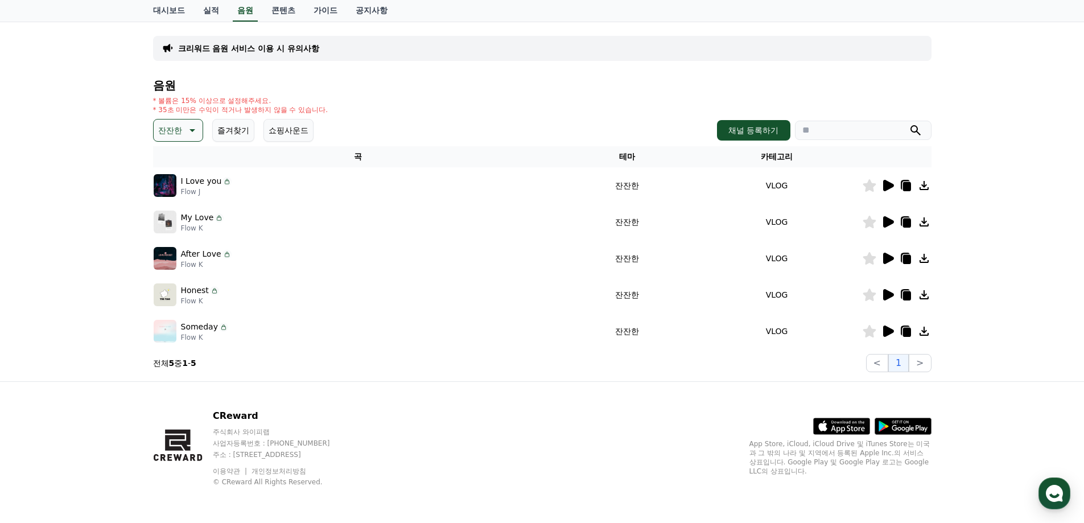
click at [885, 187] on icon at bounding box center [888, 185] width 11 height 11
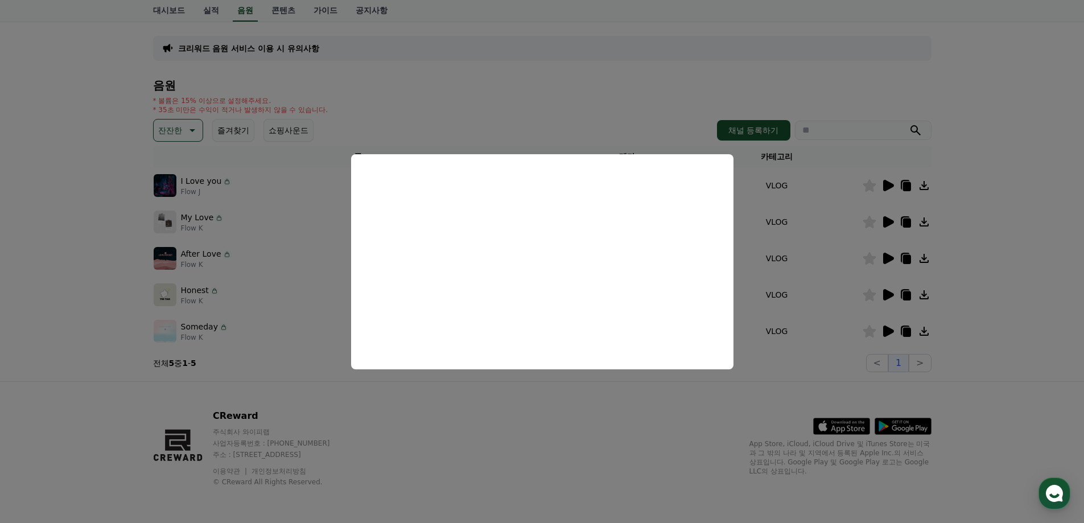
click at [537, 430] on button "close modal" at bounding box center [542, 261] width 1084 height 523
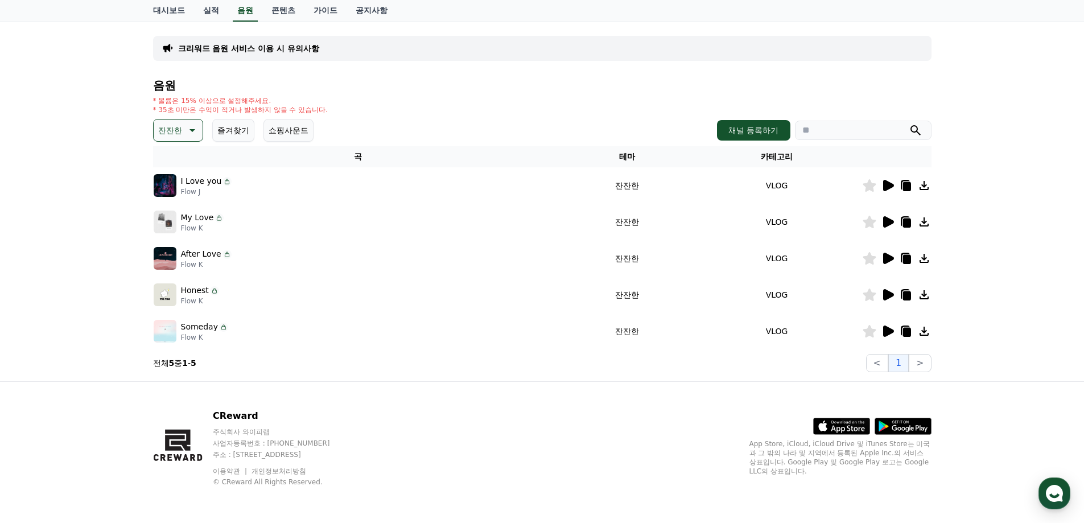
click at [884, 218] on icon at bounding box center [888, 221] width 11 height 11
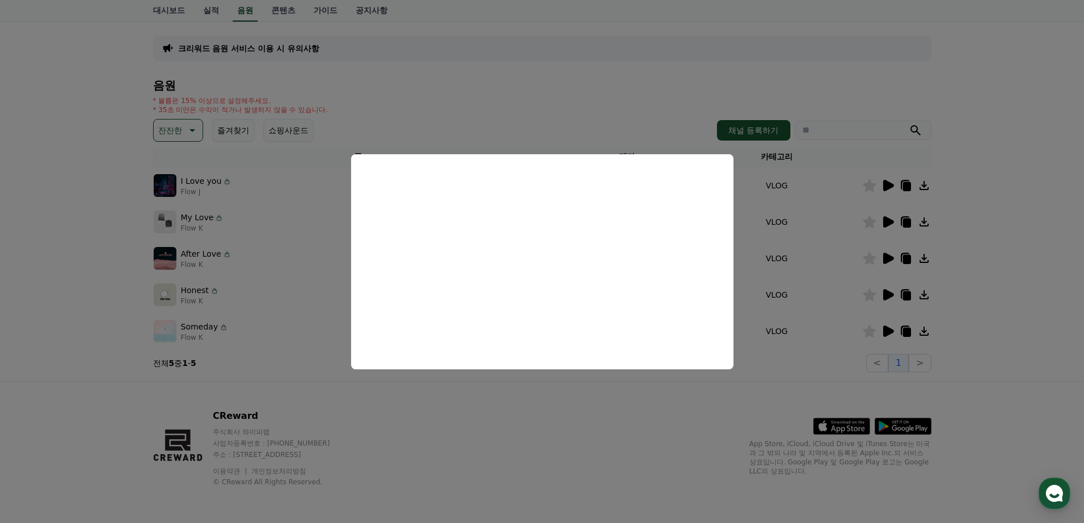
click at [585, 424] on button "close modal" at bounding box center [542, 261] width 1084 height 523
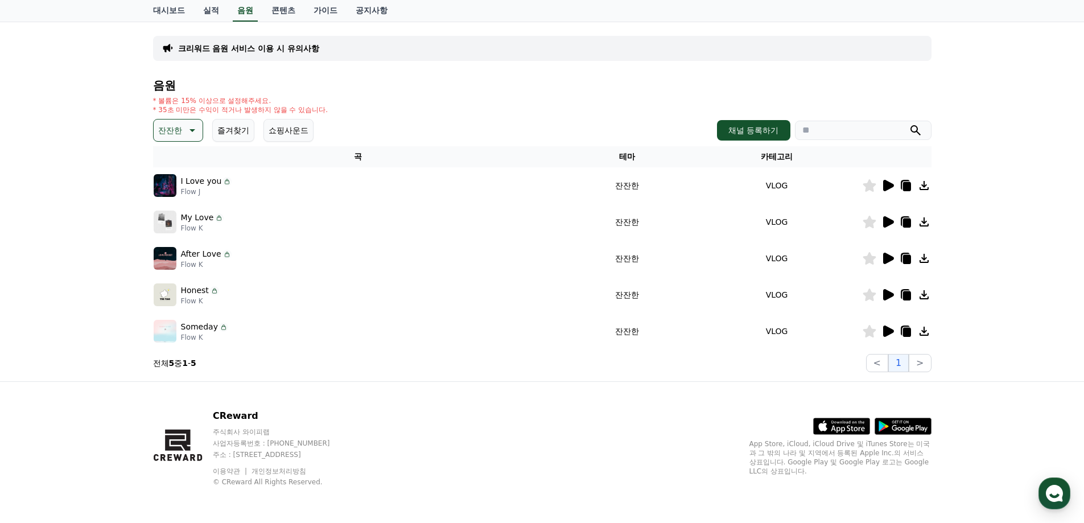
click at [886, 257] on icon at bounding box center [888, 258] width 11 height 11
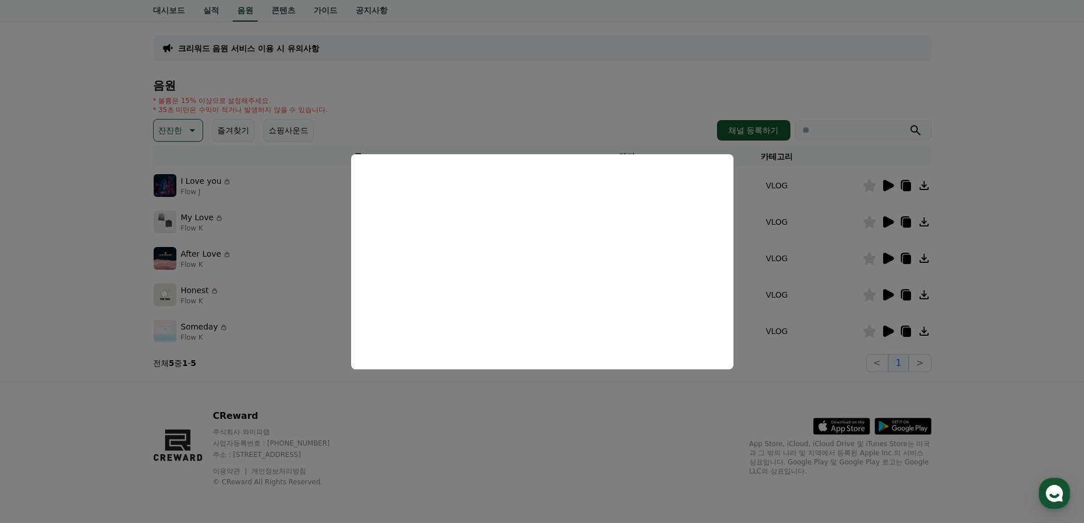
click at [605, 400] on button "close modal" at bounding box center [542, 261] width 1084 height 523
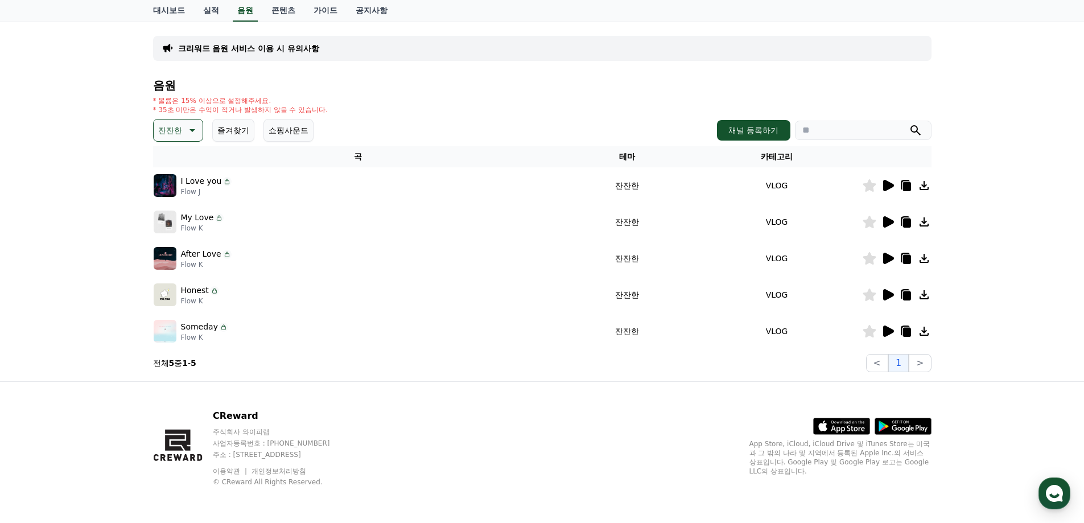
click at [875, 297] on icon at bounding box center [869, 294] width 14 height 13
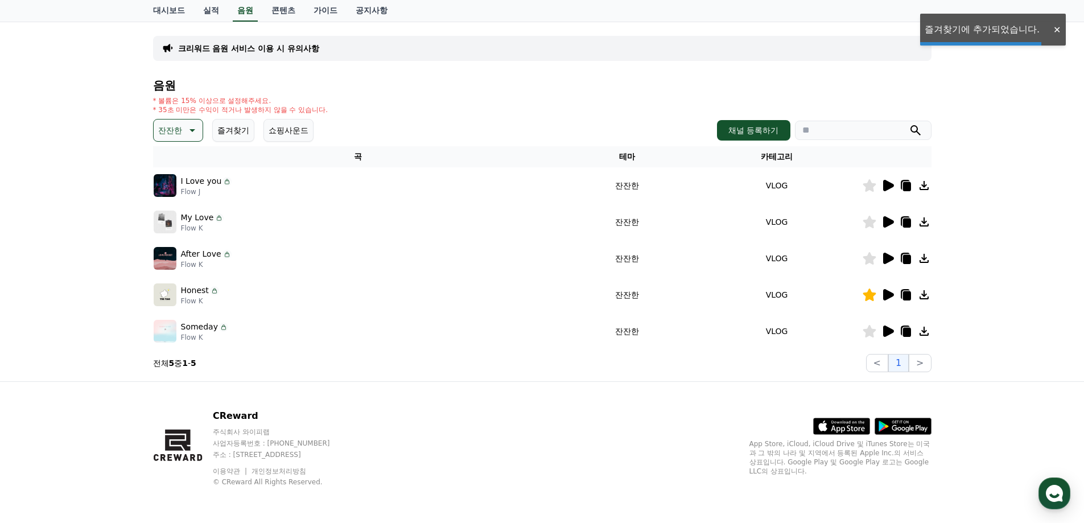
click at [872, 298] on icon at bounding box center [868, 294] width 13 height 13
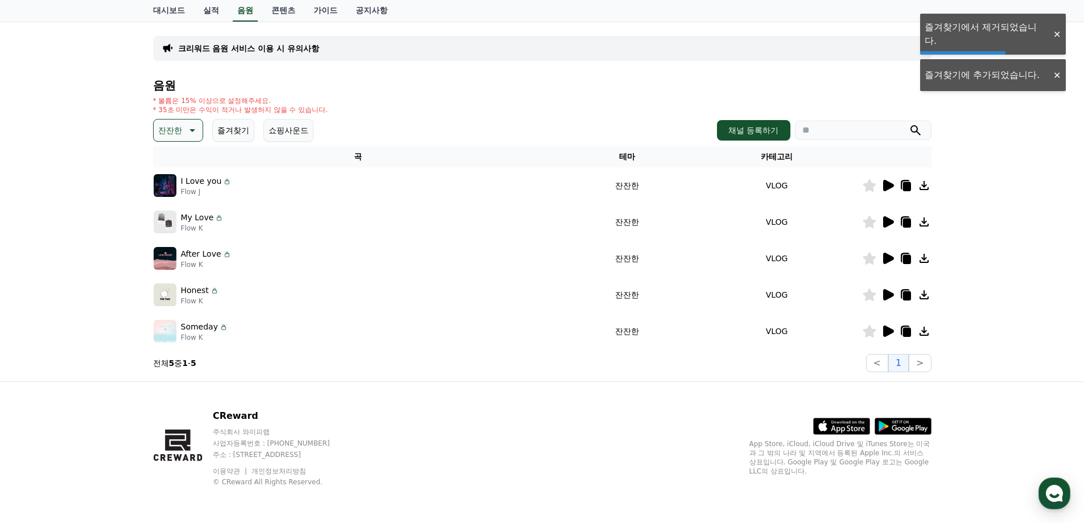
click at [884, 296] on icon at bounding box center [888, 294] width 11 height 11
